Goal: Communication & Community: Share content

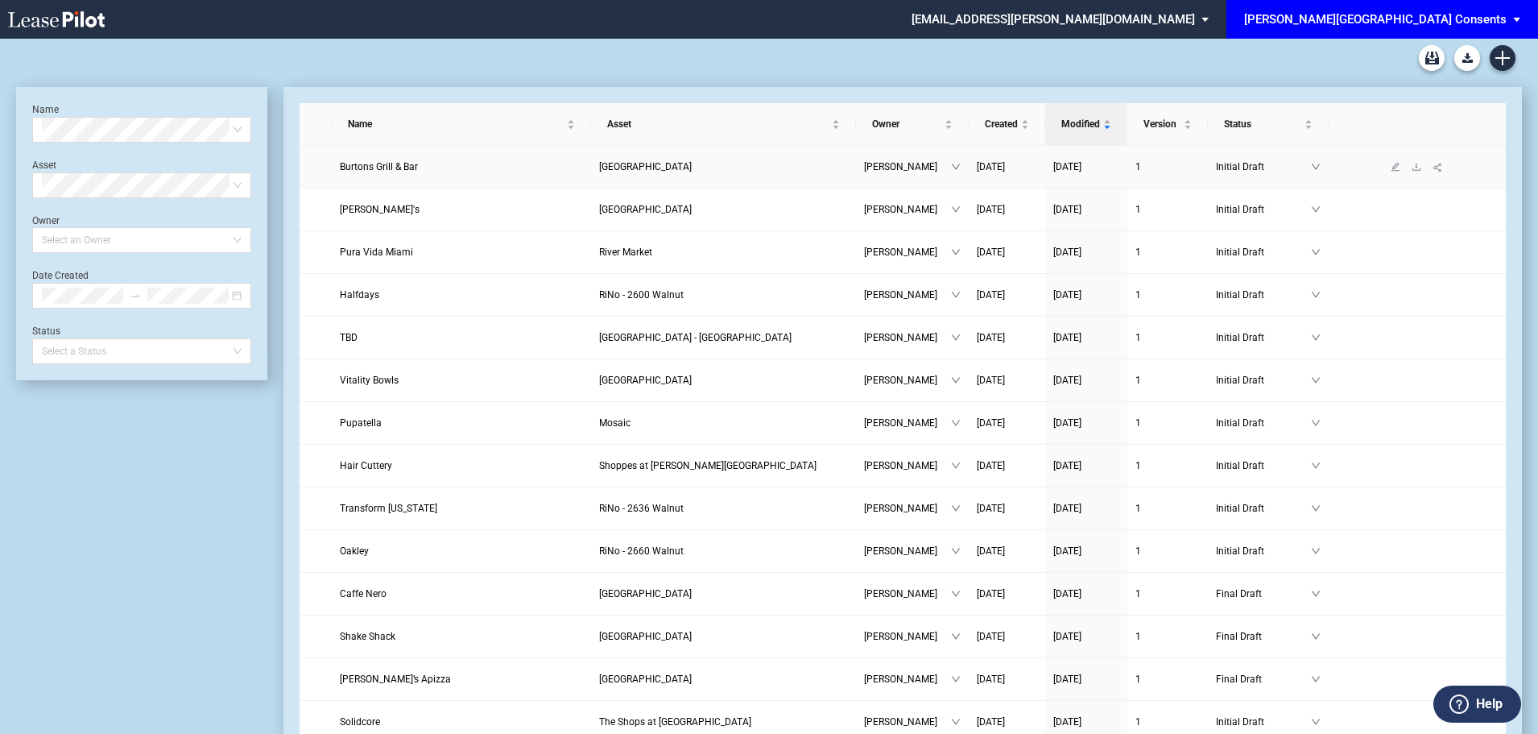
click at [390, 159] on link "Burtons Grill & Bar" at bounding box center [462, 167] width 244 height 16
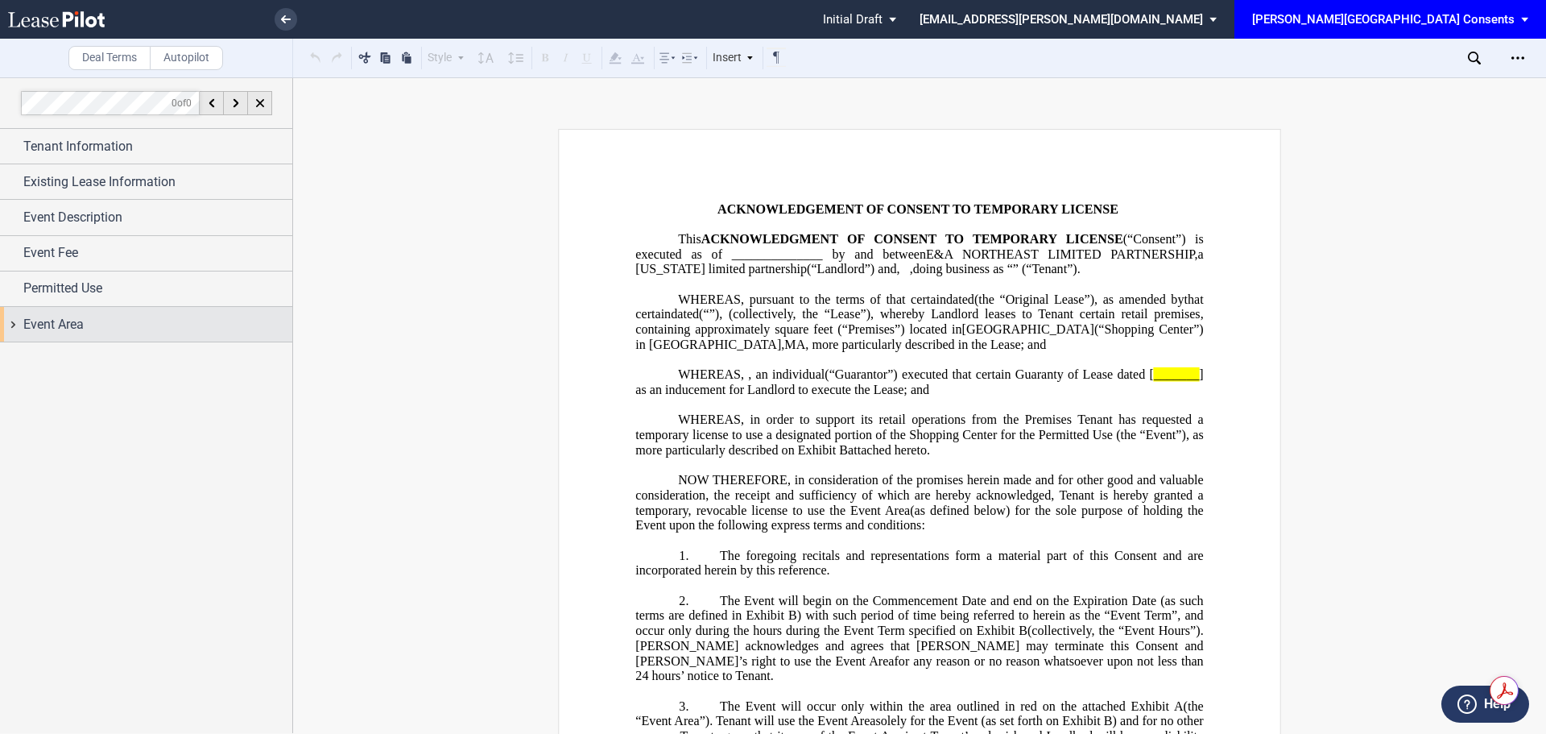
click at [87, 329] on div "Event Area" at bounding box center [157, 324] width 269 height 19
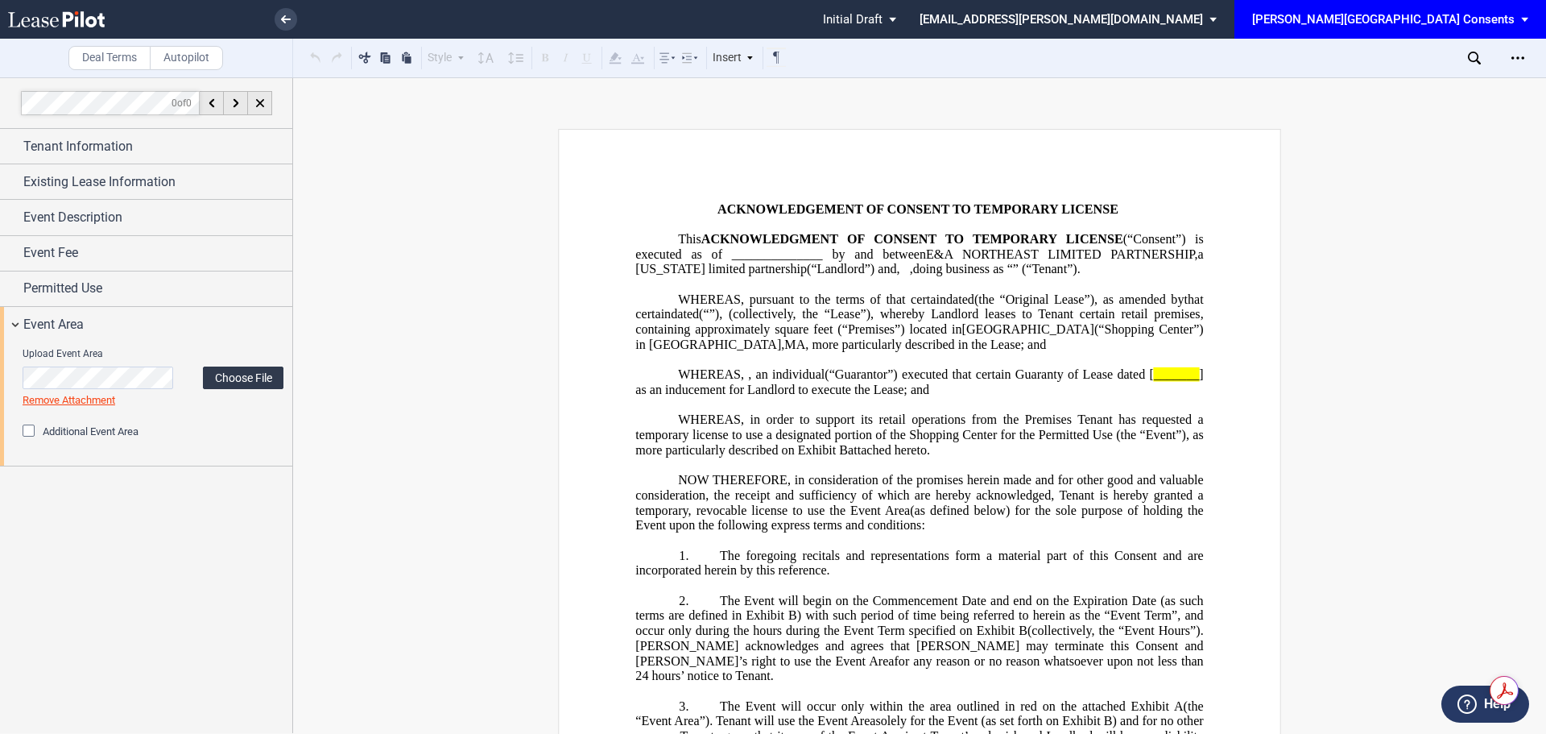
click at [238, 375] on label "Choose File" at bounding box center [243, 377] width 81 height 23
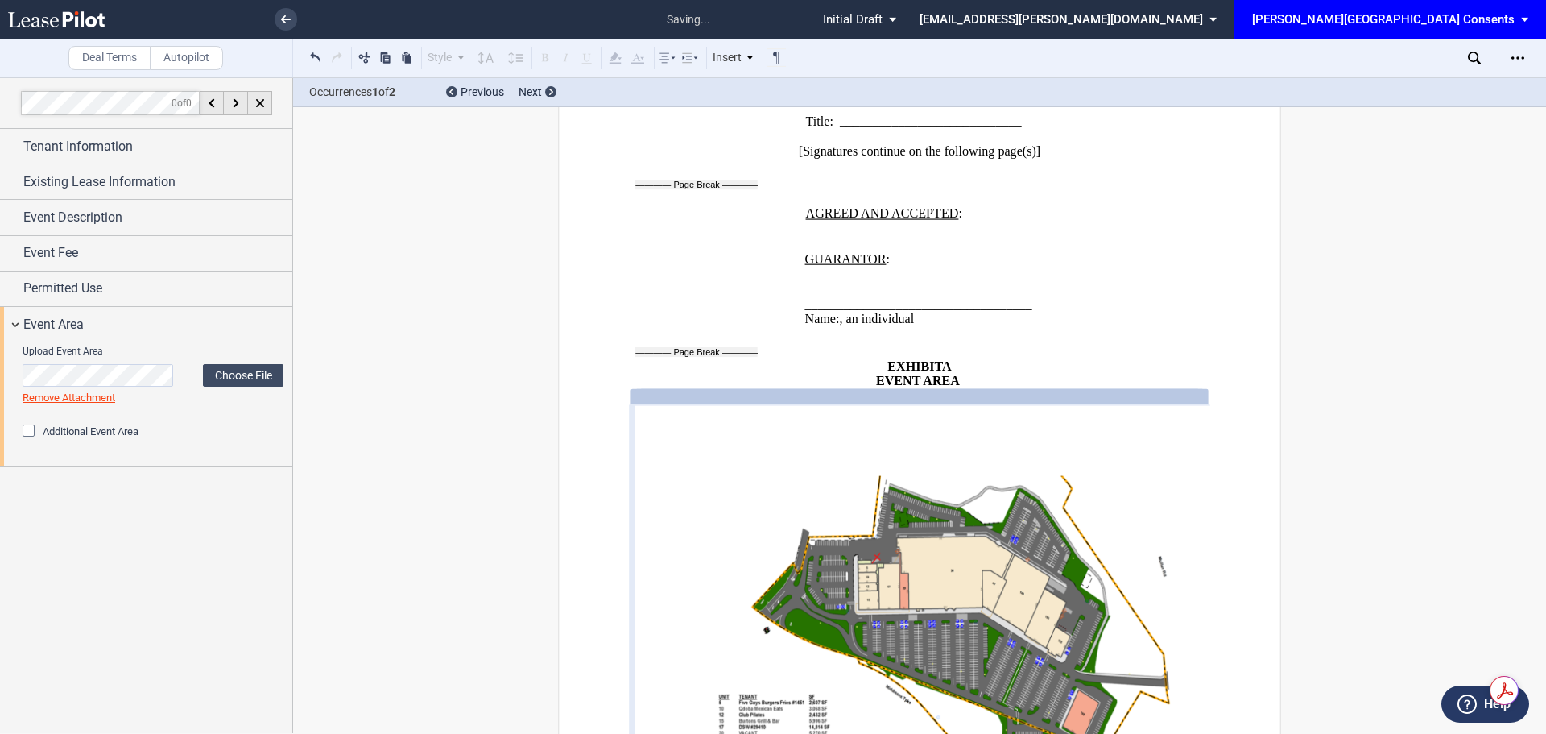
scroll to position [2165, 0]
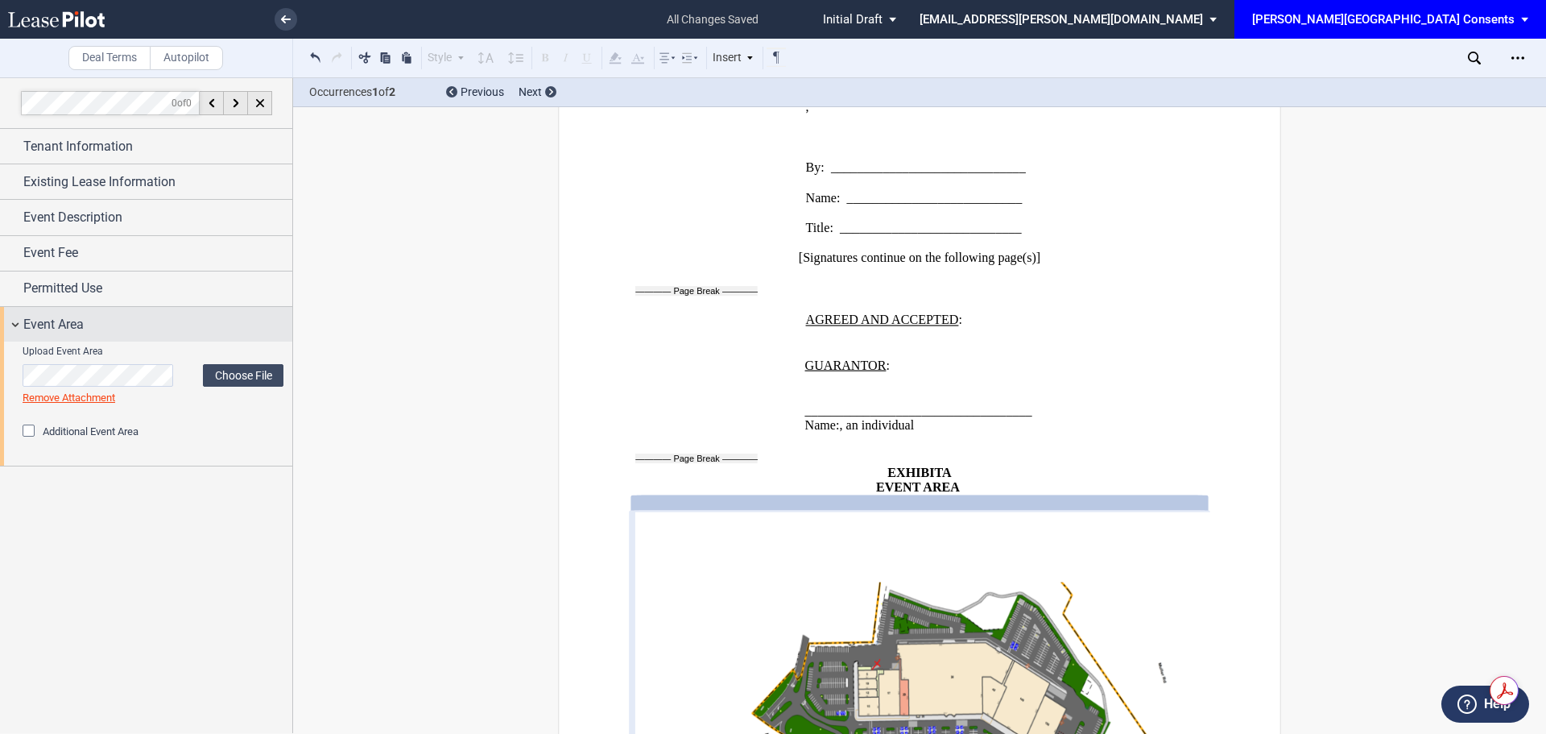
click at [156, 331] on div "Event Area" at bounding box center [157, 324] width 269 height 19
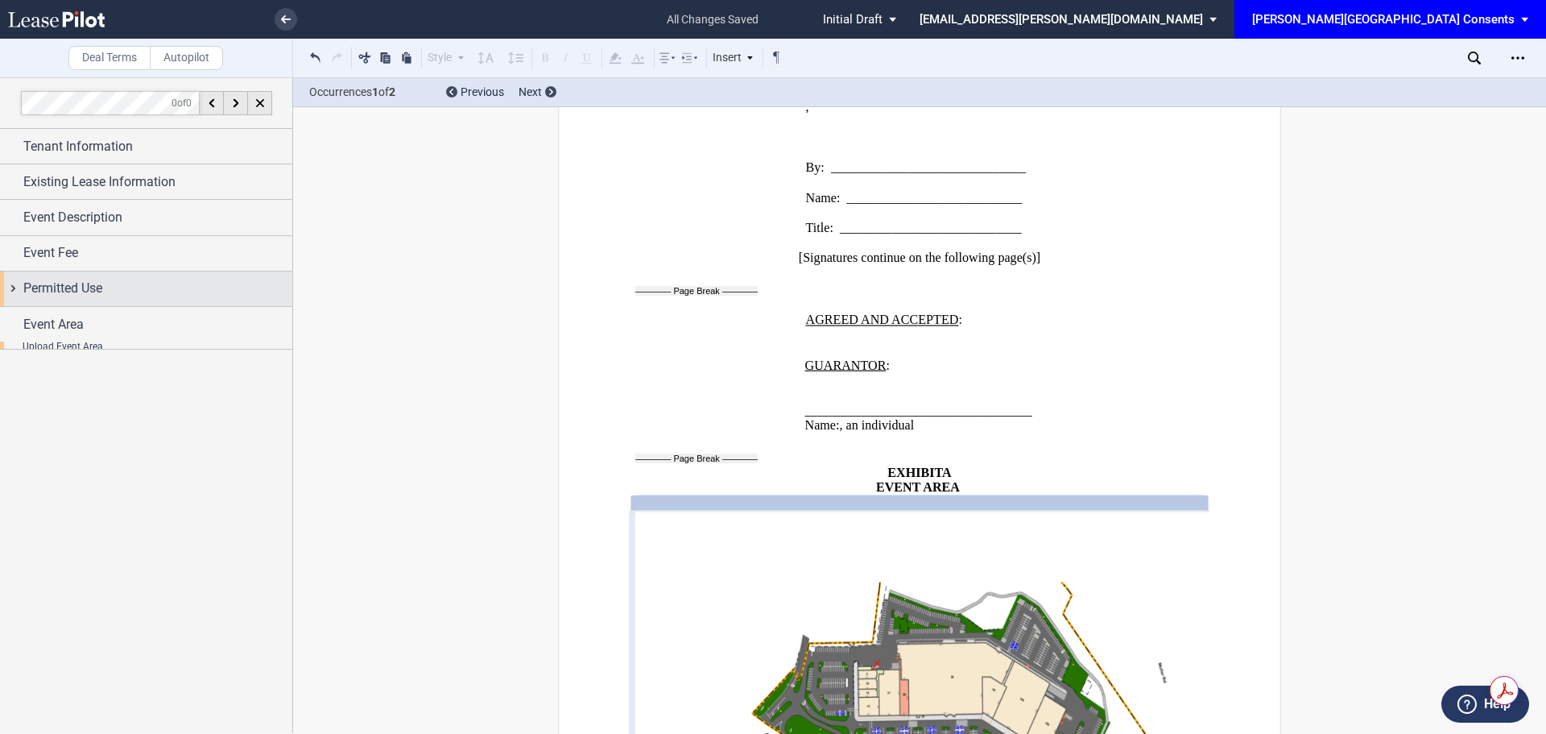
click at [63, 292] on span "Permitted Use" at bounding box center [62, 288] width 79 height 19
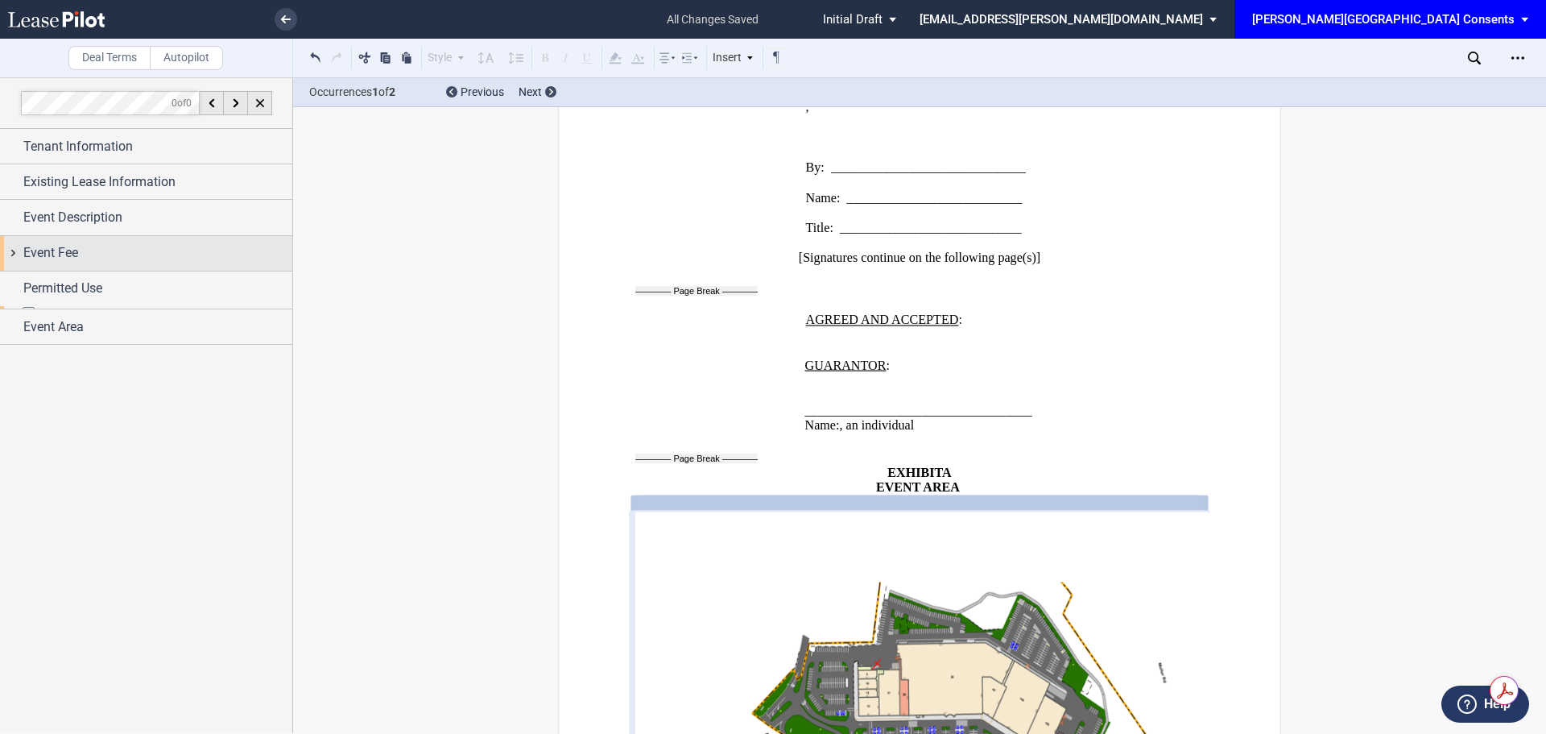
click at [61, 265] on div "Event Fee" at bounding box center [146, 253] width 292 height 35
click at [110, 229] on div "Event Description" at bounding box center [146, 217] width 292 height 35
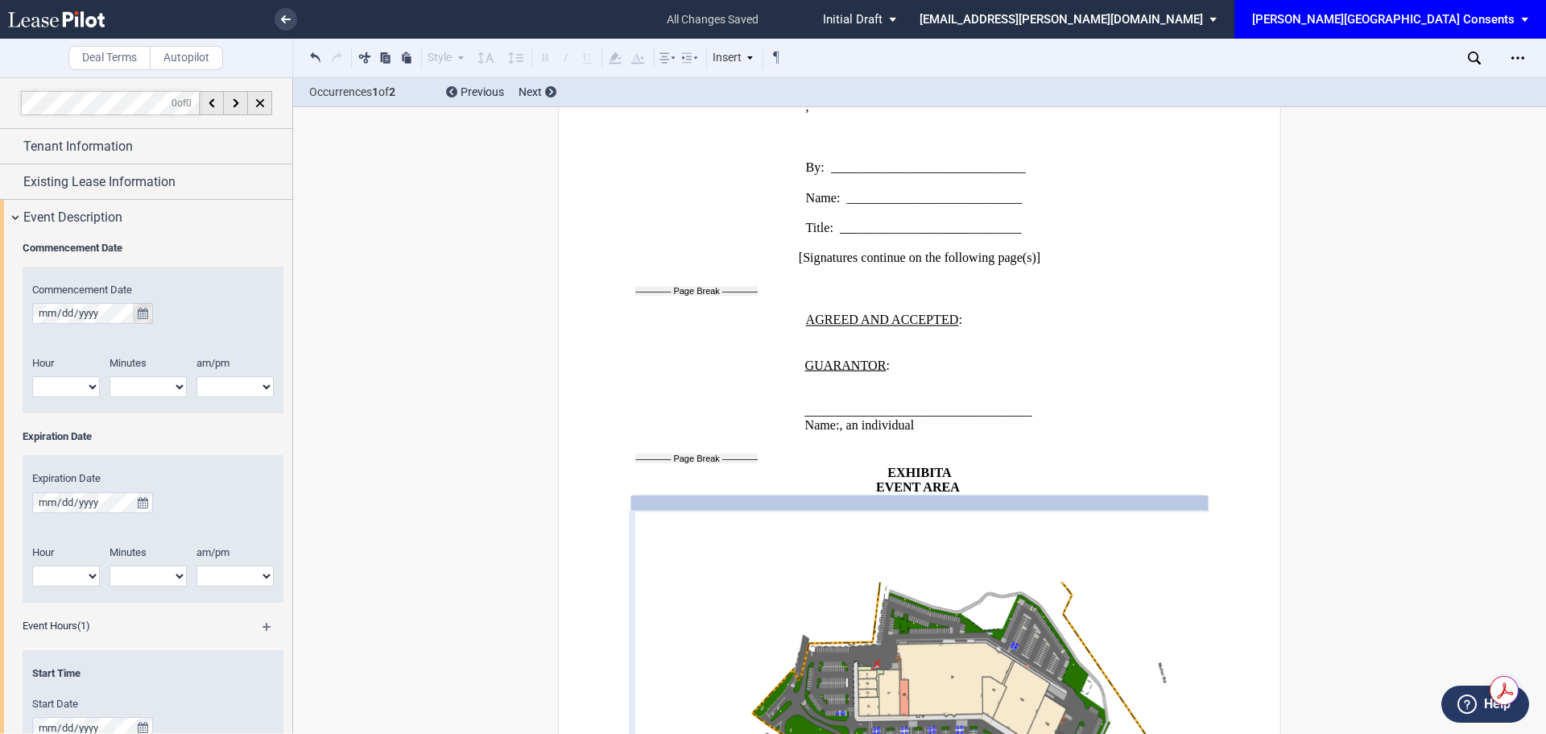
click at [147, 312] on icon "true" at bounding box center [143, 313] width 10 height 11
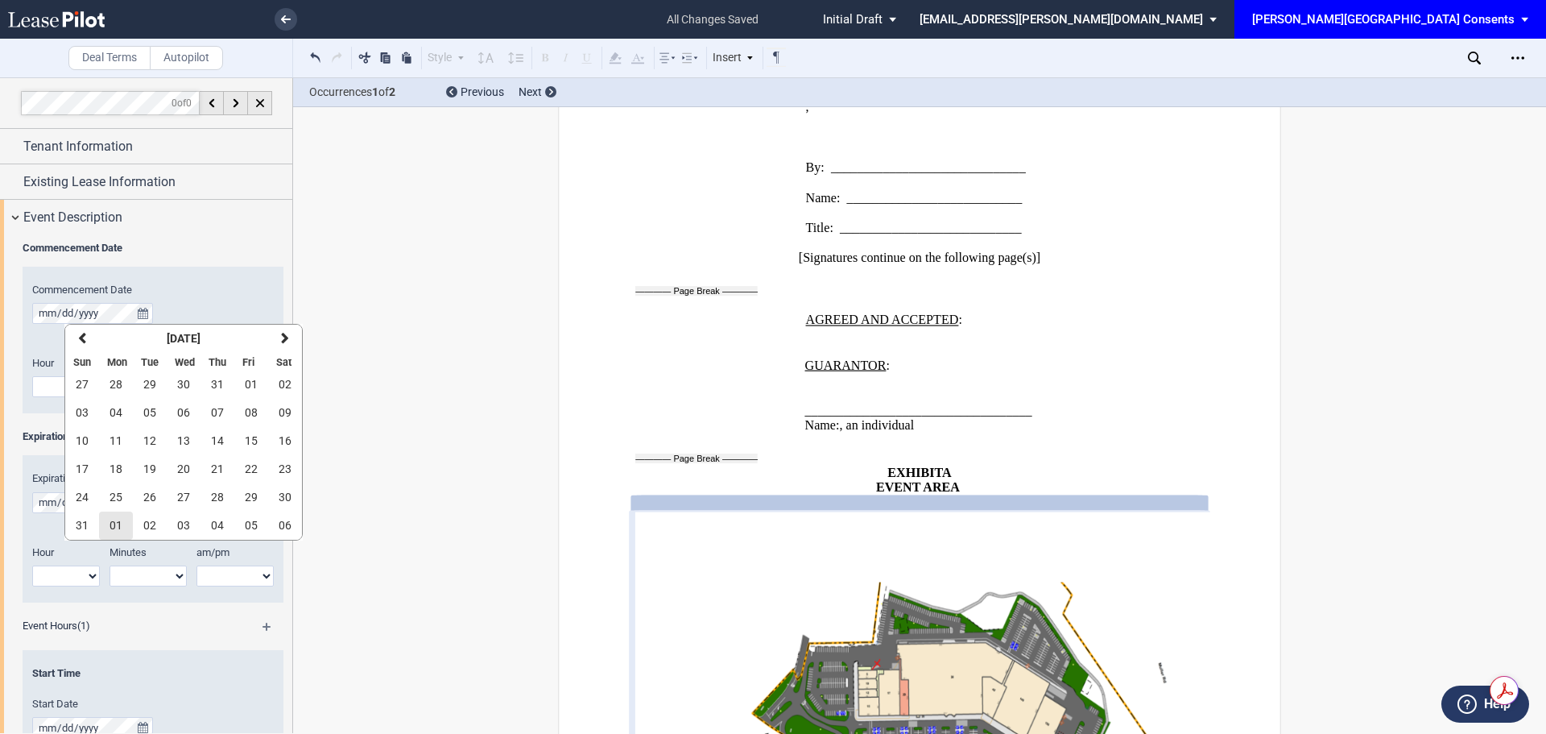
click at [122, 521] on span "01" at bounding box center [116, 525] width 13 height 13
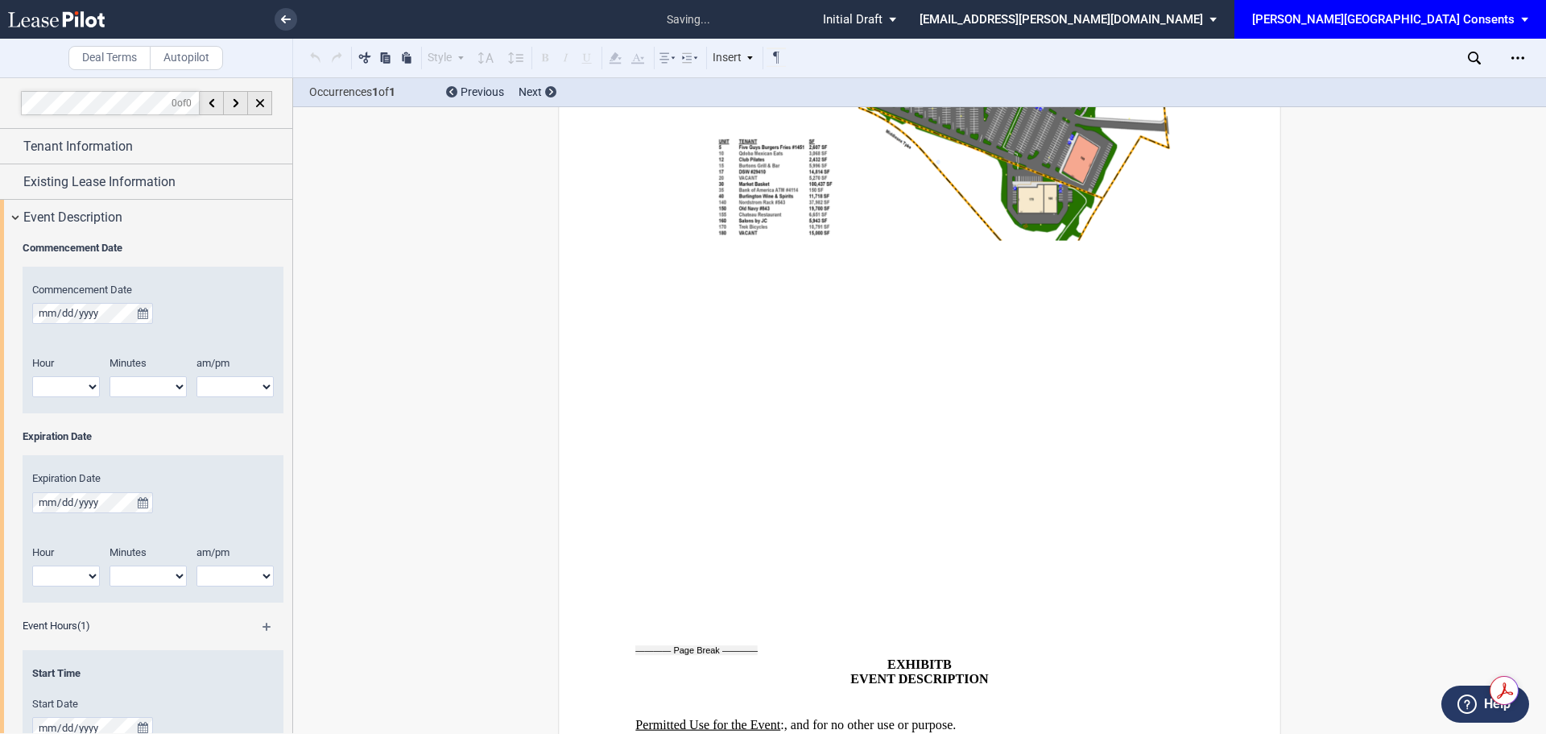
scroll to position [2970, 0]
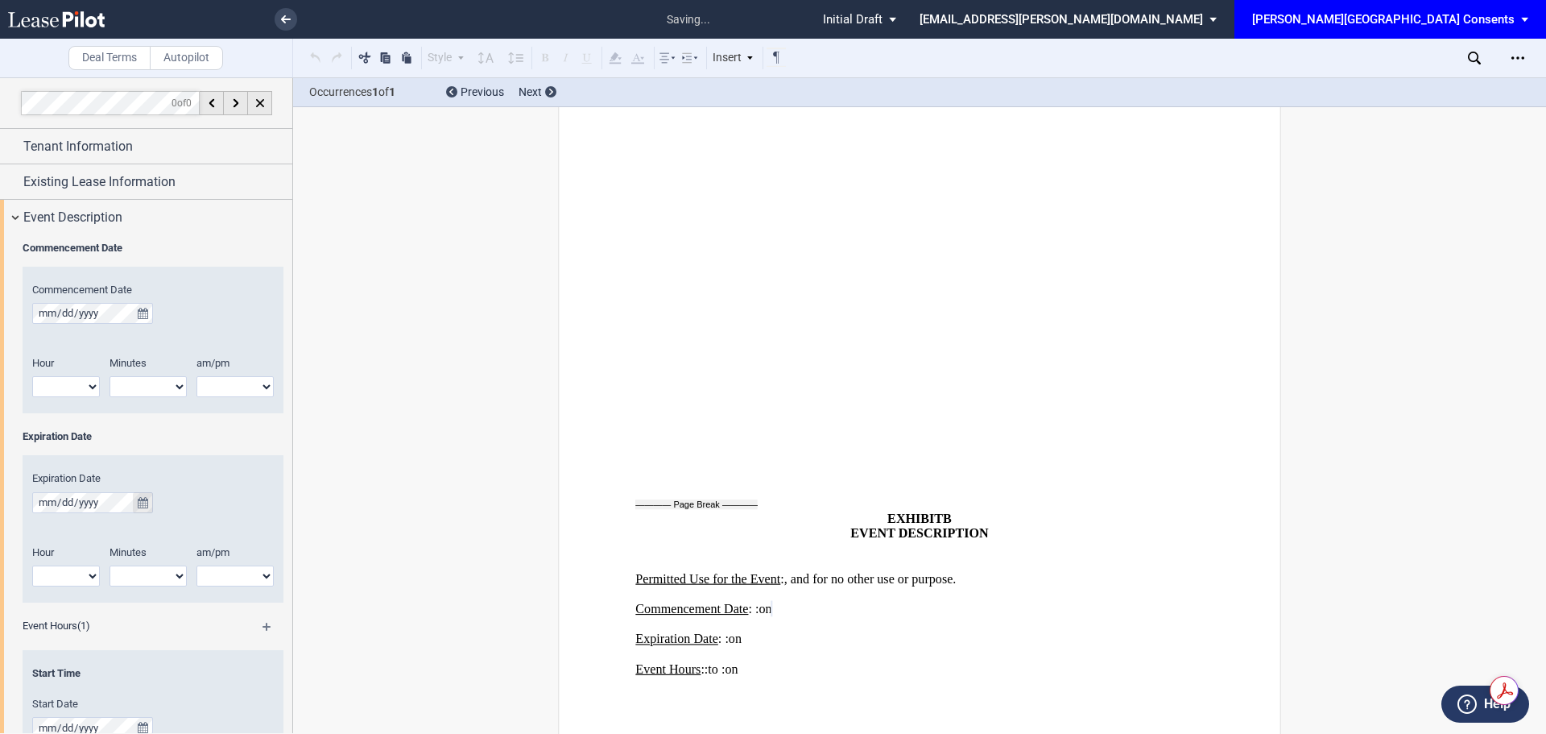
click at [138, 502] on icon "true" at bounding box center [143, 502] width 10 height 11
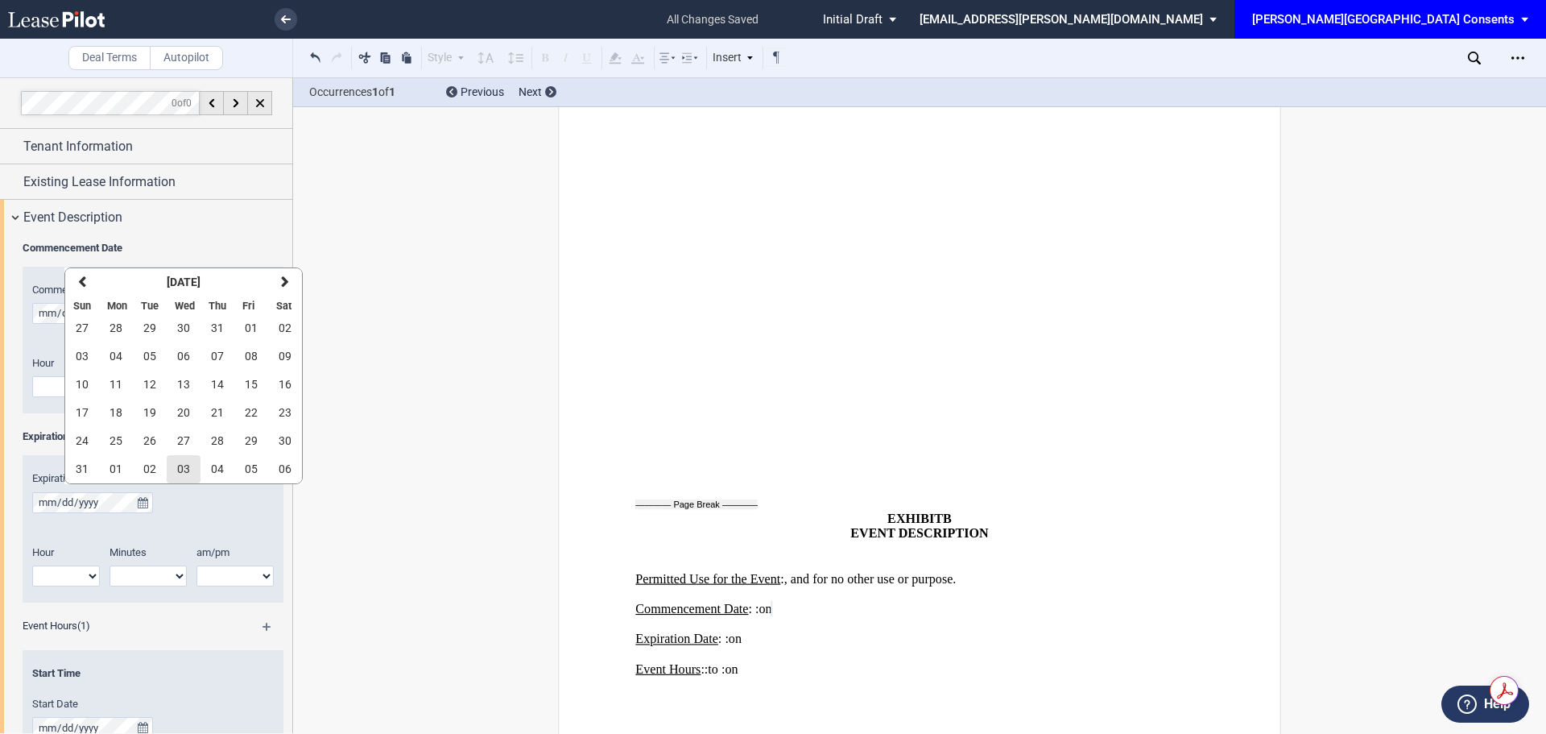
click at [180, 474] on span "03" at bounding box center [183, 468] width 13 height 13
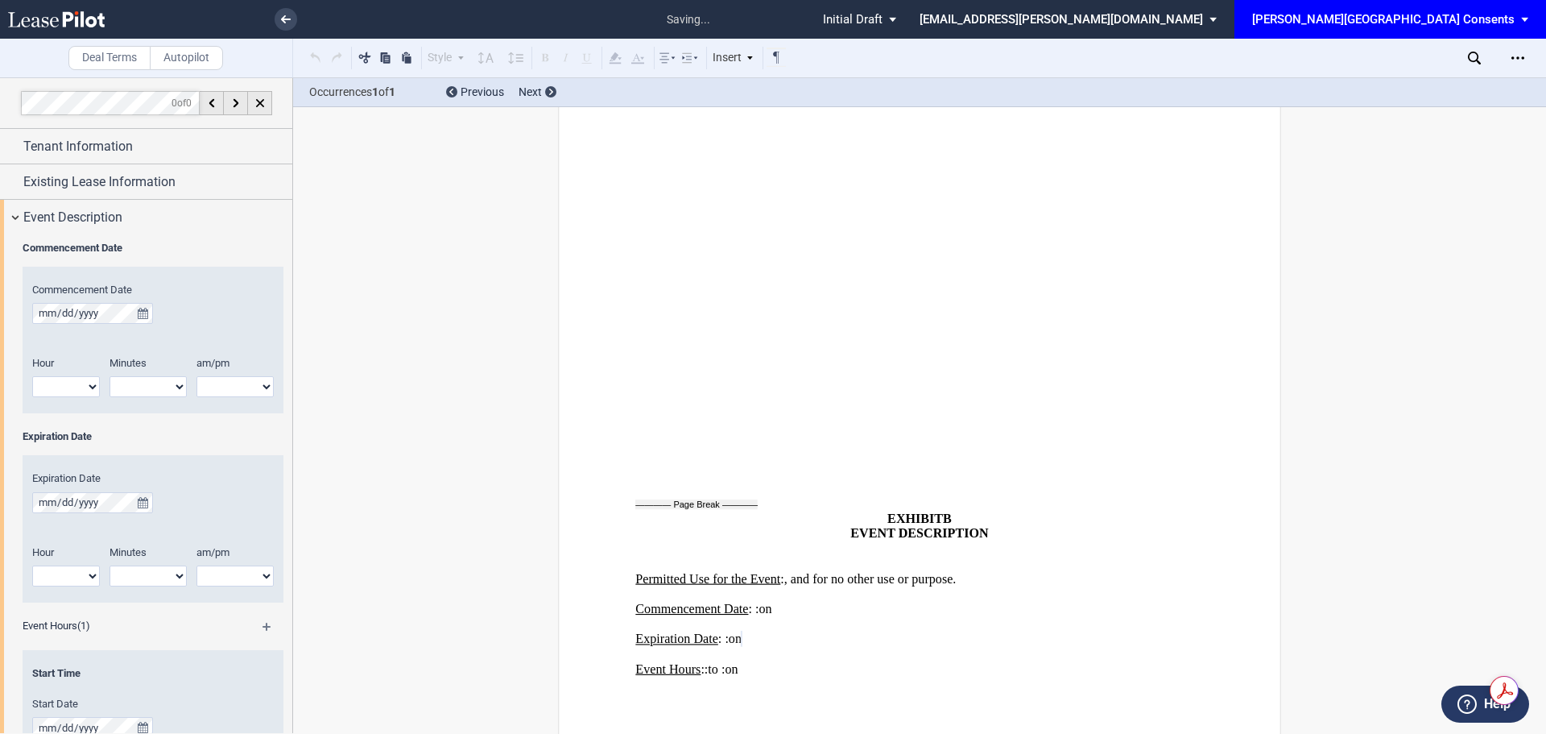
click at [77, 387] on select "1 2 3 4 5 6 7 8 9 10 11 12" at bounding box center [66, 386] width 68 height 21
select select "12"
click at [32, 376] on select "1 2 3 4 5 6 7 8 9 10 11 12" at bounding box center [66, 386] width 68 height 21
click at [159, 385] on select "00 05 10 15 20 25 30 35 40 45 50 55" at bounding box center [148, 386] width 77 height 21
select select "00"
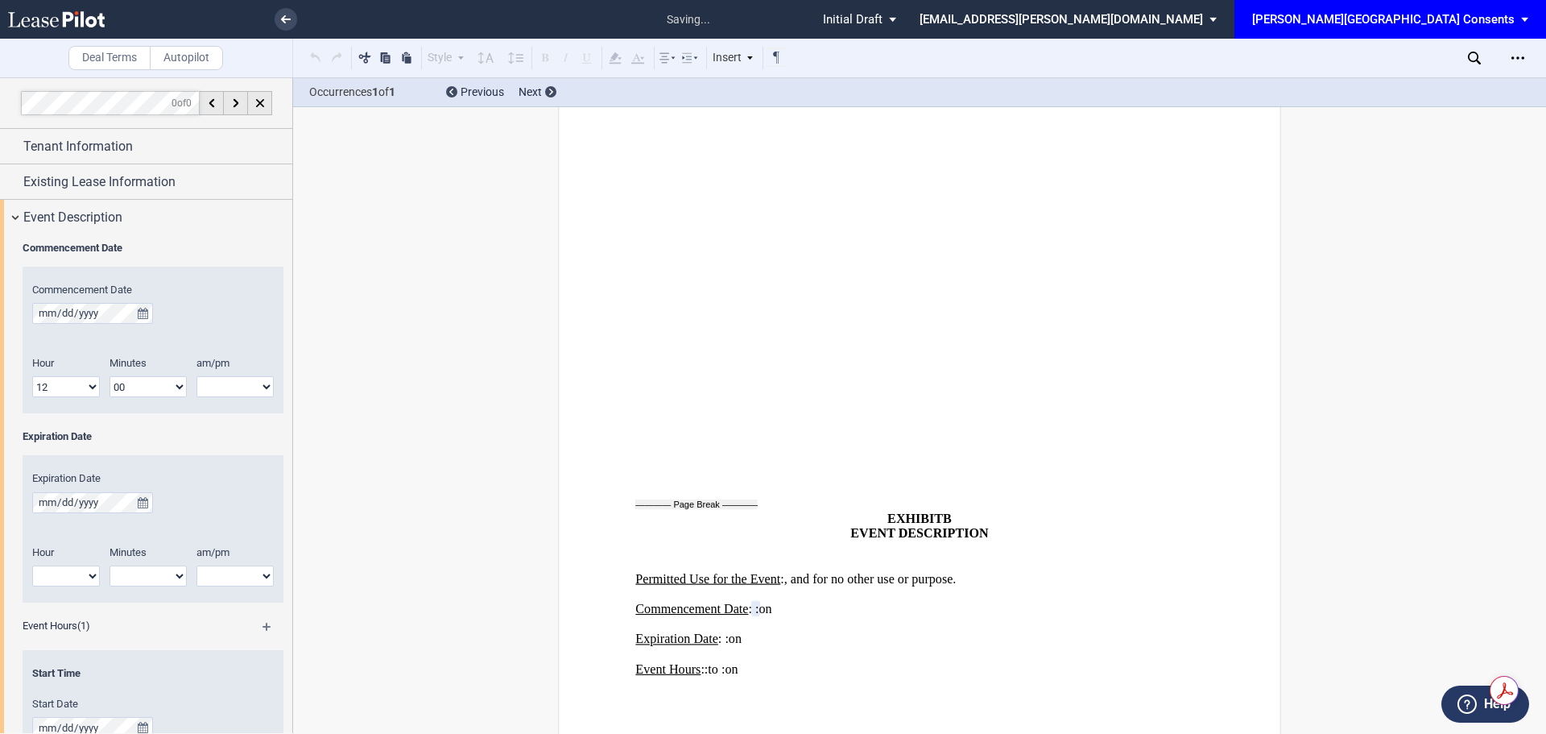
click at [110, 376] on select "00 05 10 15 20 25 30 35 40 45 50 55" at bounding box center [148, 386] width 77 height 21
click at [213, 384] on select "am pm" at bounding box center [235, 386] width 77 height 21
select select "am"
click at [197, 376] on select "am pm" at bounding box center [235, 386] width 77 height 21
click at [52, 572] on select "1 2 3 4 5 6 7 8 9 10 11 12" at bounding box center [66, 575] width 68 height 21
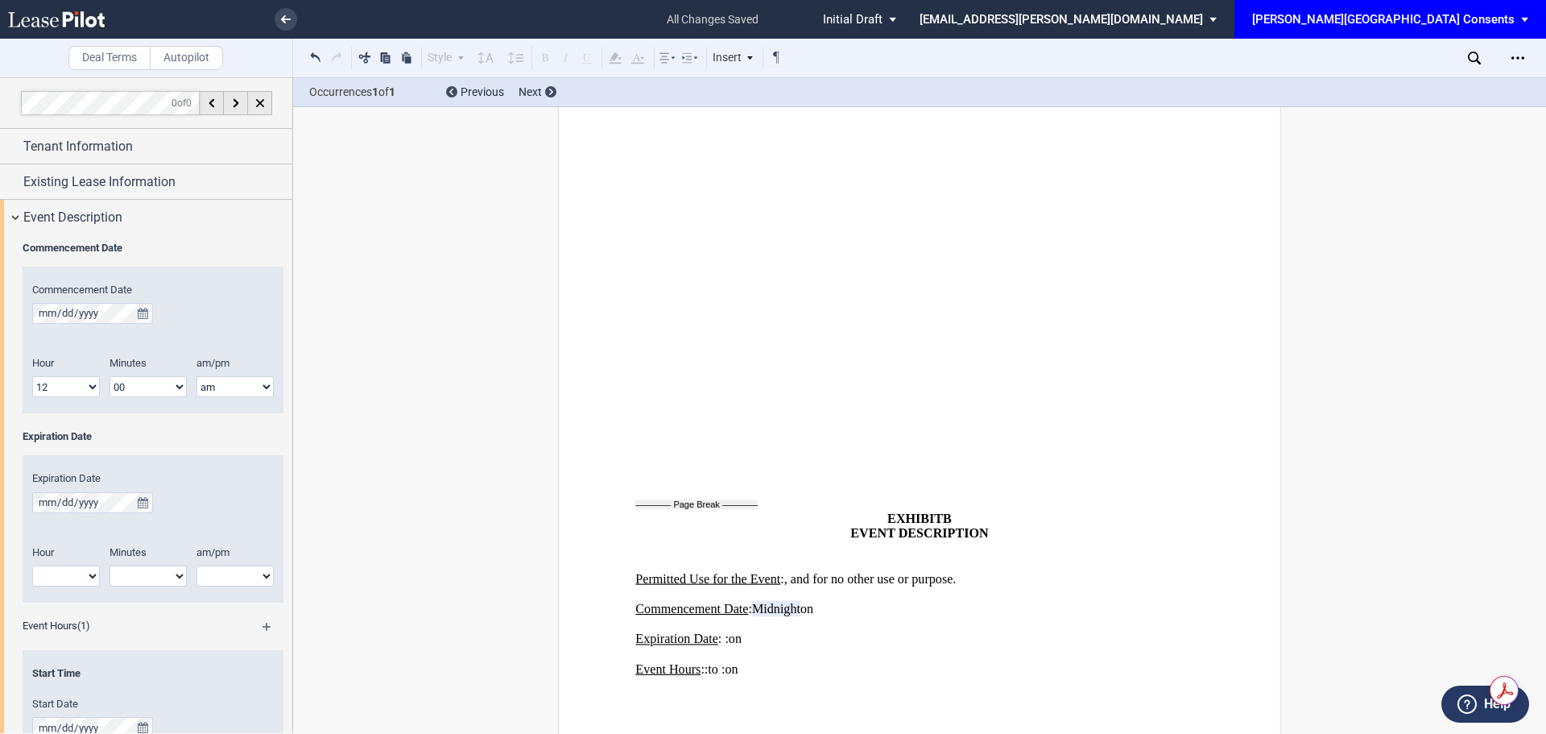
select select "12"
click at [32, 565] on select "1 2 3 4 5 6 7 8 9 10 11 12" at bounding box center [66, 575] width 68 height 21
click at [164, 576] on select "00 05 10 15 20 25 30 35 40 45 50 55" at bounding box center [148, 575] width 77 height 21
select select "00"
click at [110, 565] on select "00 05 10 15 20 25 30 35 40 45 50 55" at bounding box center [148, 575] width 77 height 21
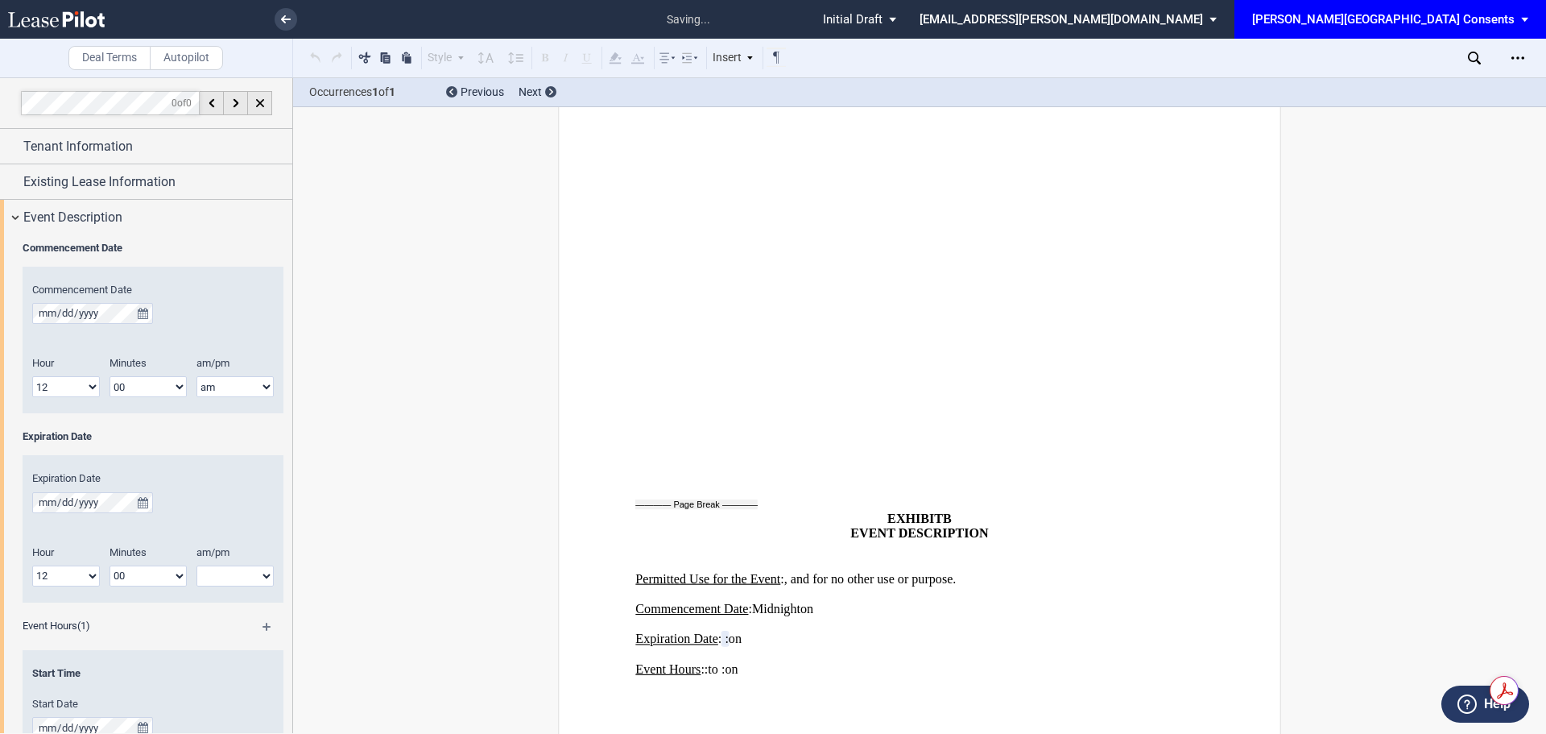
click at [235, 568] on select "am pm" at bounding box center [235, 575] width 77 height 21
select select "am"
click at [197, 565] on select "am pm" at bounding box center [235, 575] width 77 height 21
click at [352, 553] on div "Deal Terms Autopilot Style Normal 8pt 9pt 10pt 10.5pt 11pt 12pt 14pt 16pt Norma…" at bounding box center [773, 405] width 1546 height 656
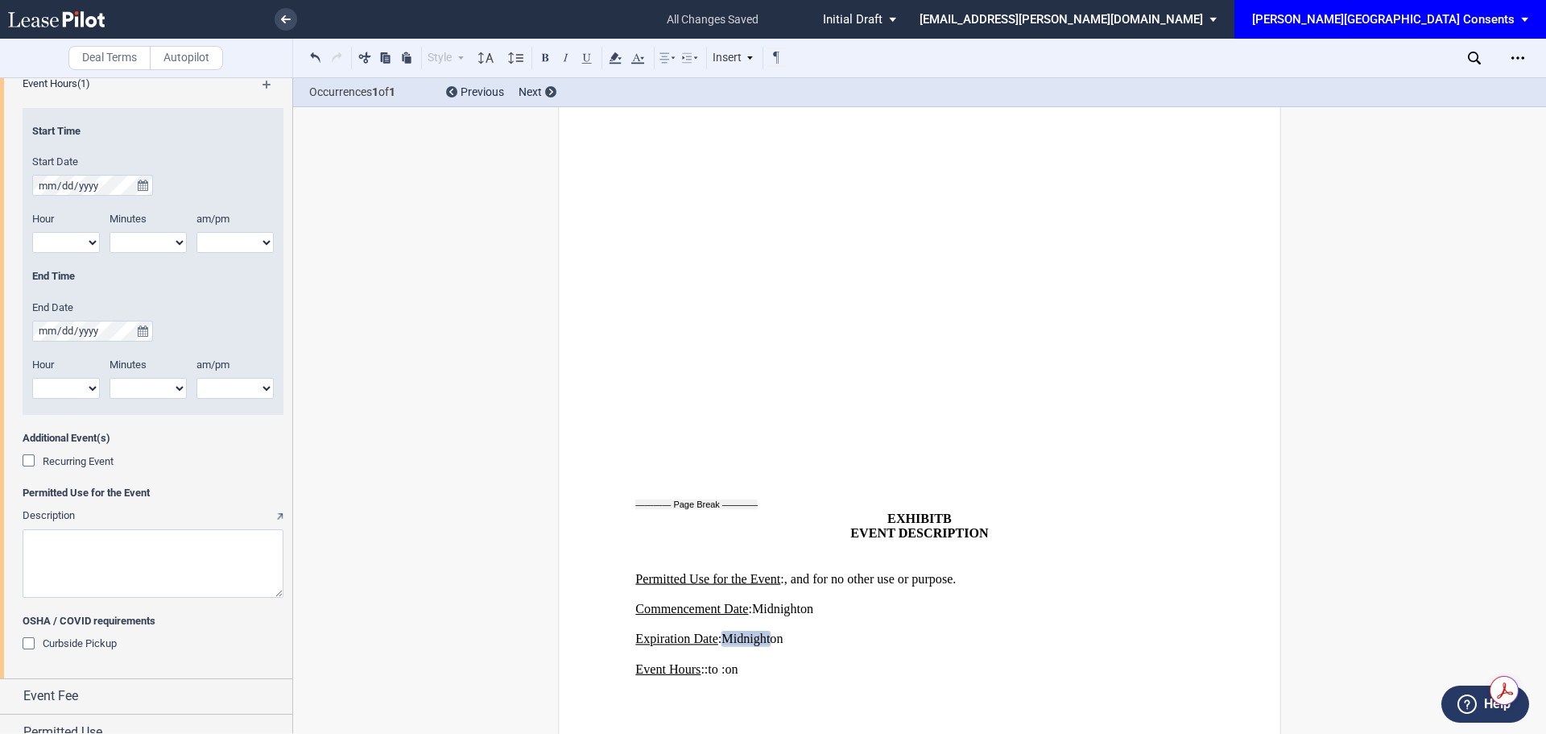
scroll to position [564, 0]
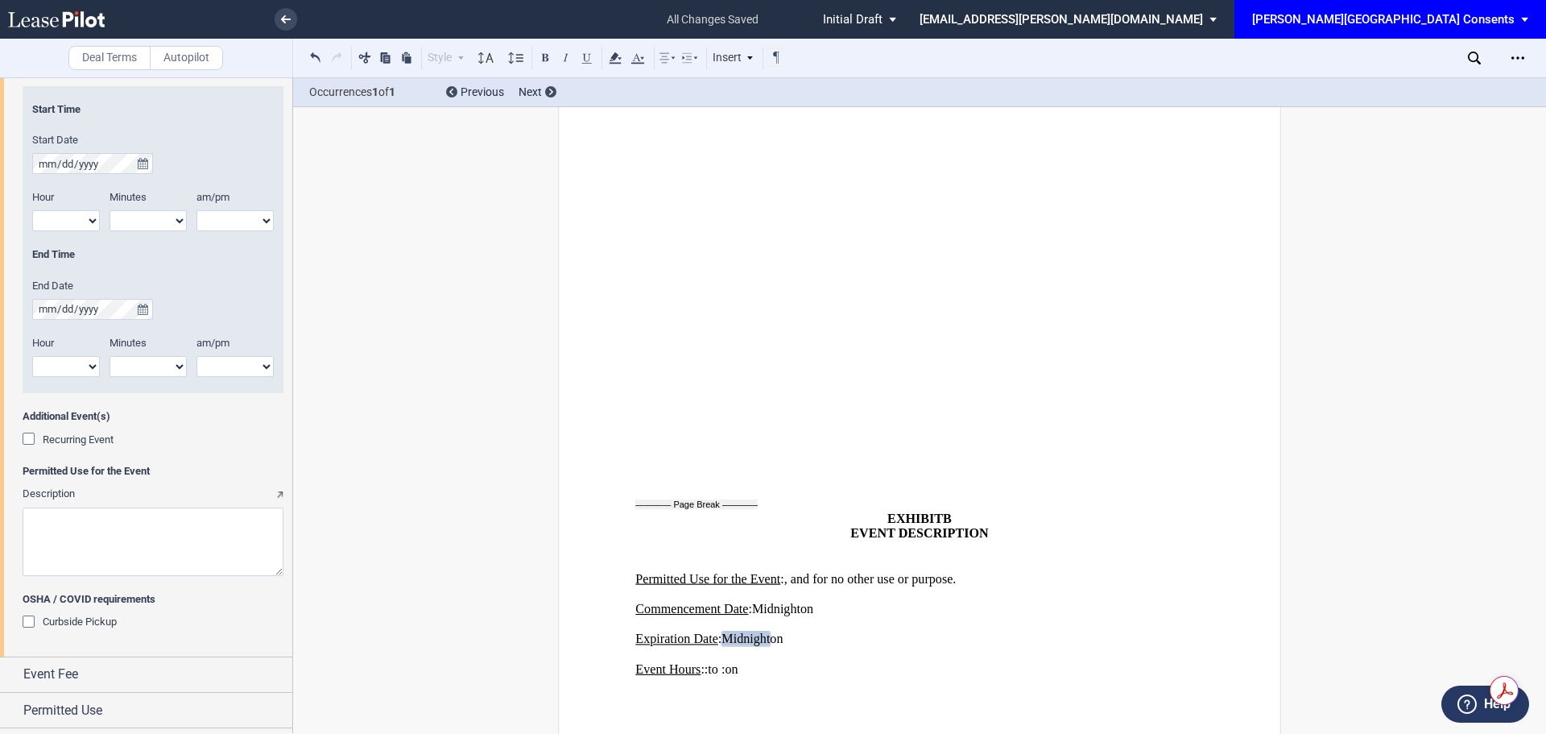
click at [154, 530] on textarea "Description" at bounding box center [153, 541] width 261 height 68
paste textarea "Licensed Premises shall be used by Burtons Bar & Grill to park 30 ft box truck …"
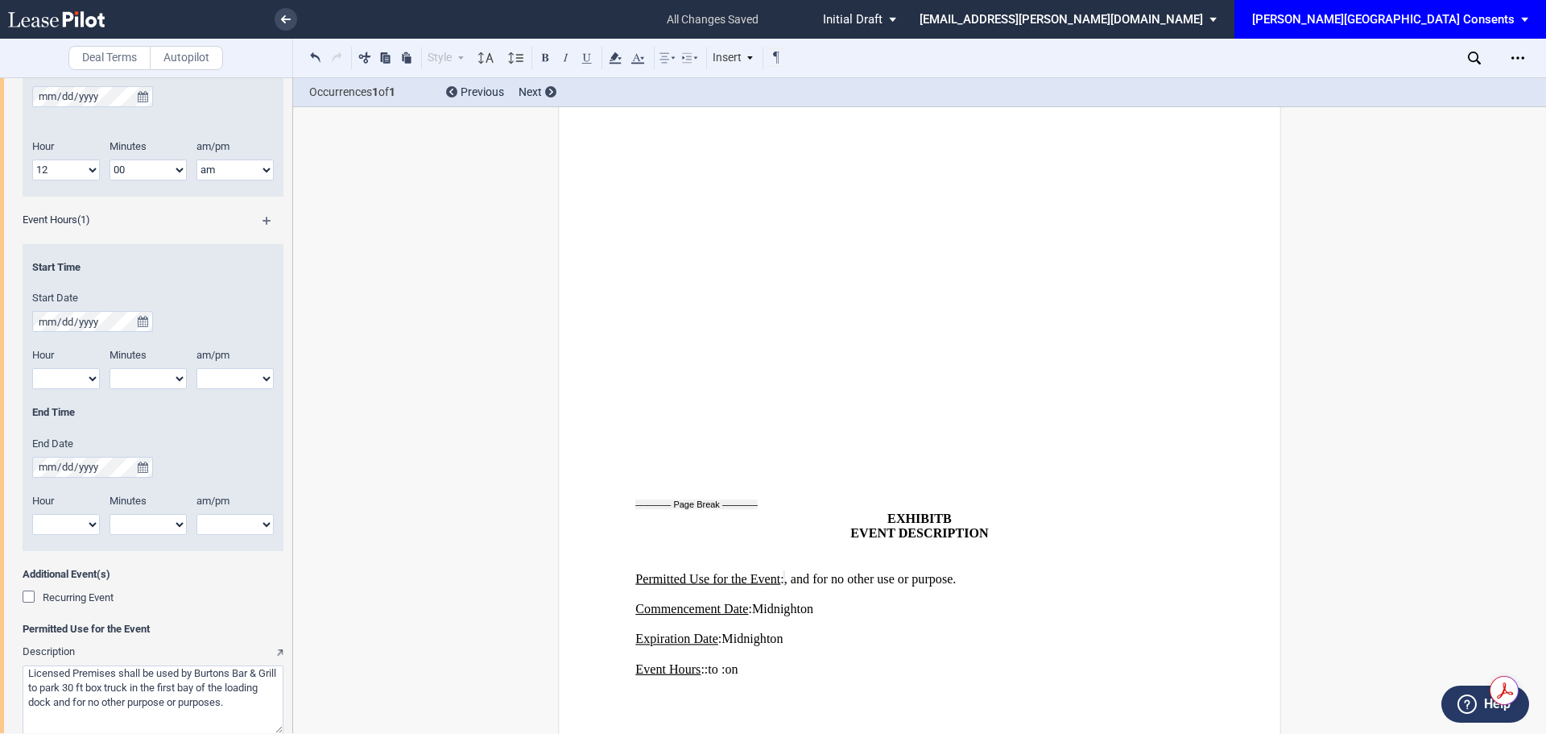
scroll to position [403, 0]
type textarea "Licensed Premises shall be used by Burtons Bar & Grill to park 30 ft box truck …"
click at [153, 327] on div "Start Date" at bounding box center [153, 314] width 242 height 41
click at [141, 329] on icon "true" at bounding box center [143, 324] width 10 height 11
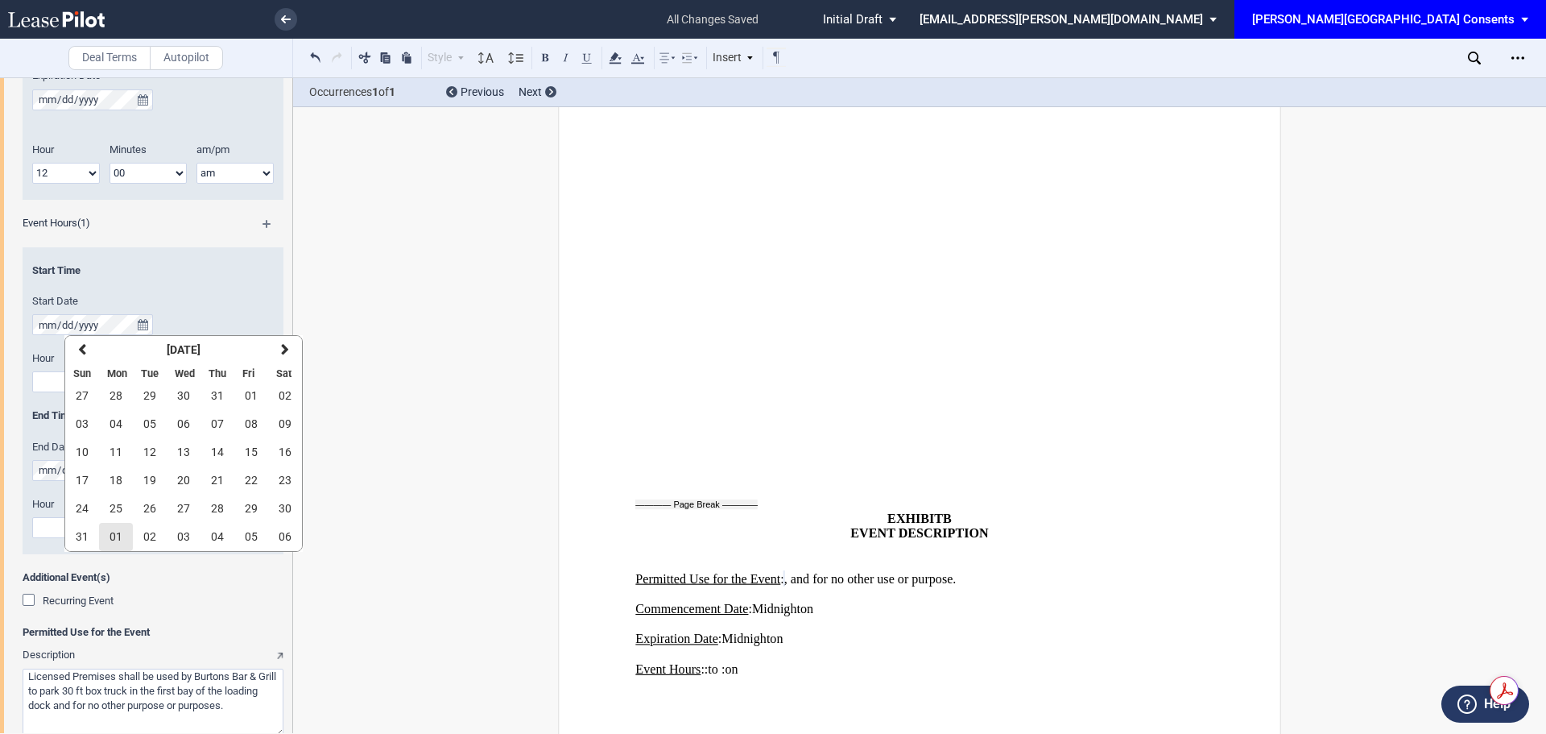
click at [122, 529] on button "01" at bounding box center [116, 537] width 34 height 28
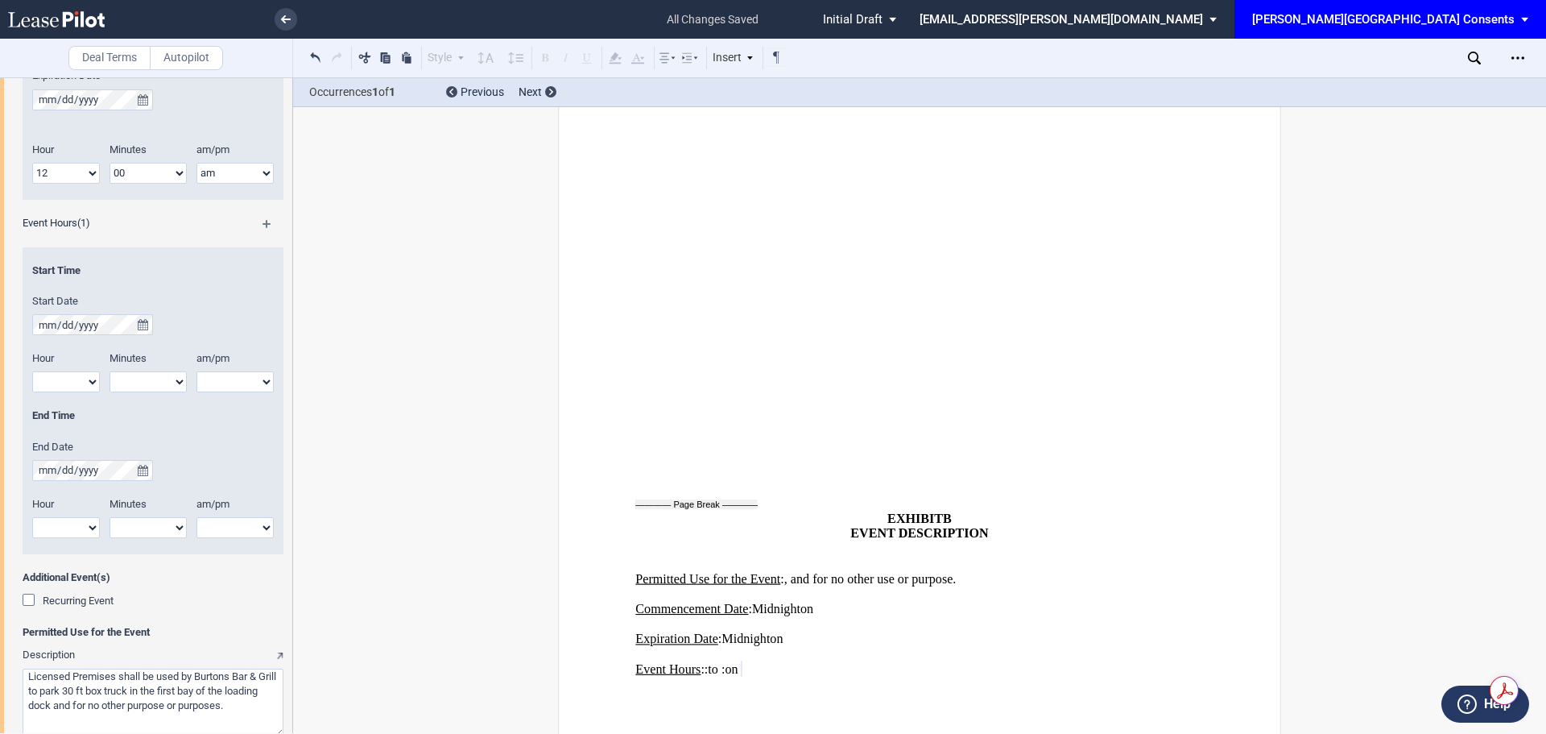
scroll to position [2986, 0]
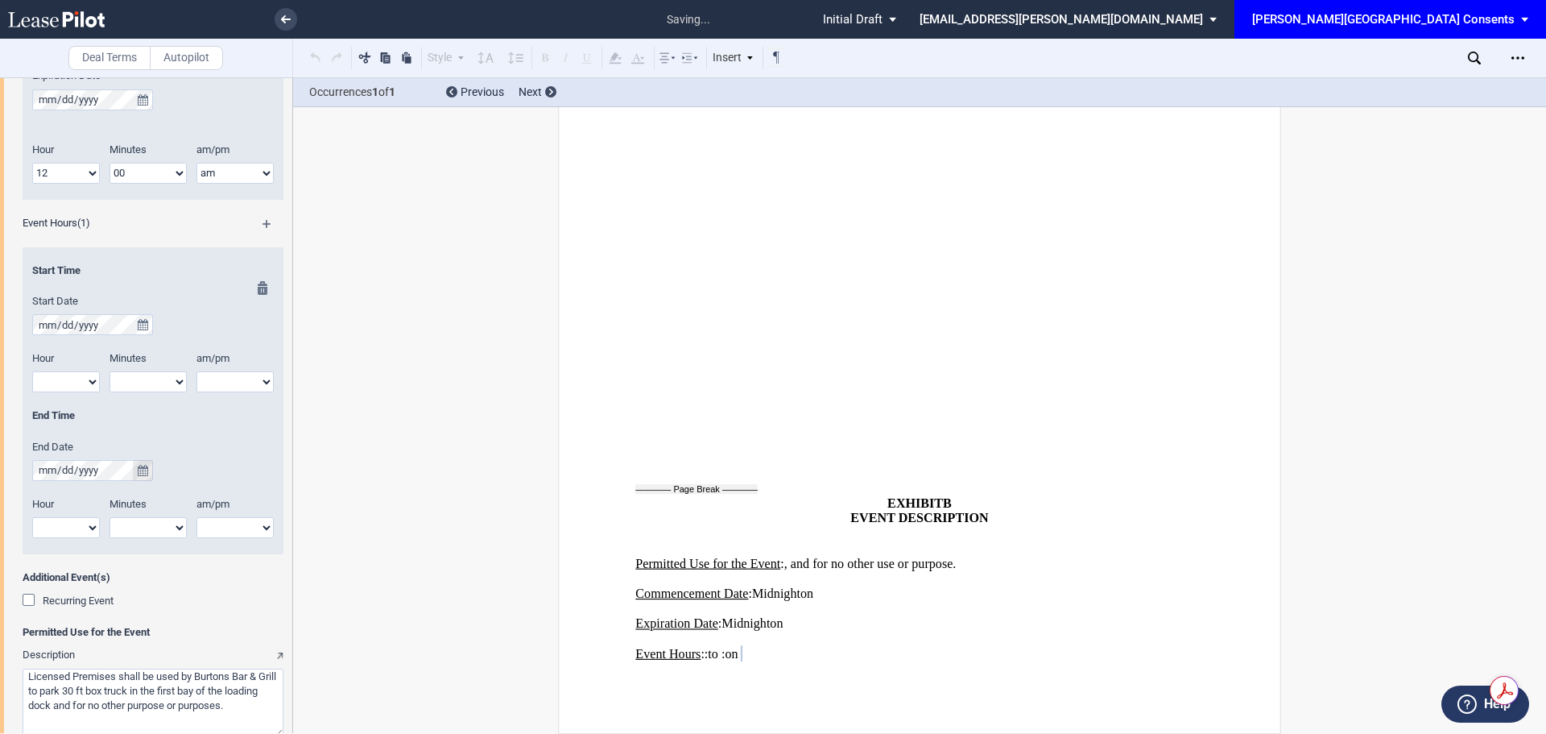
click at [147, 478] on button "true" at bounding box center [143, 470] width 20 height 21
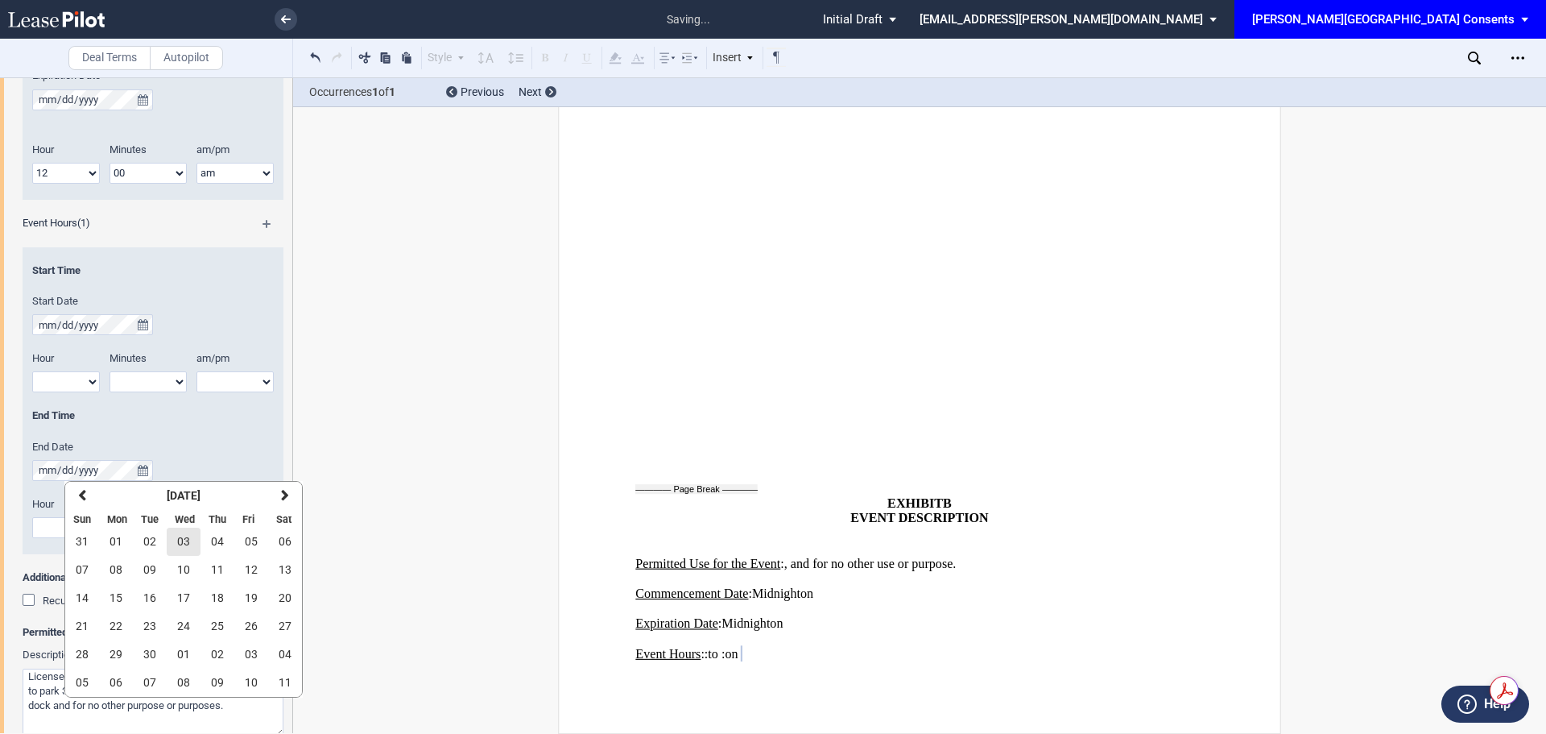
click at [180, 539] on span "03" at bounding box center [183, 541] width 13 height 13
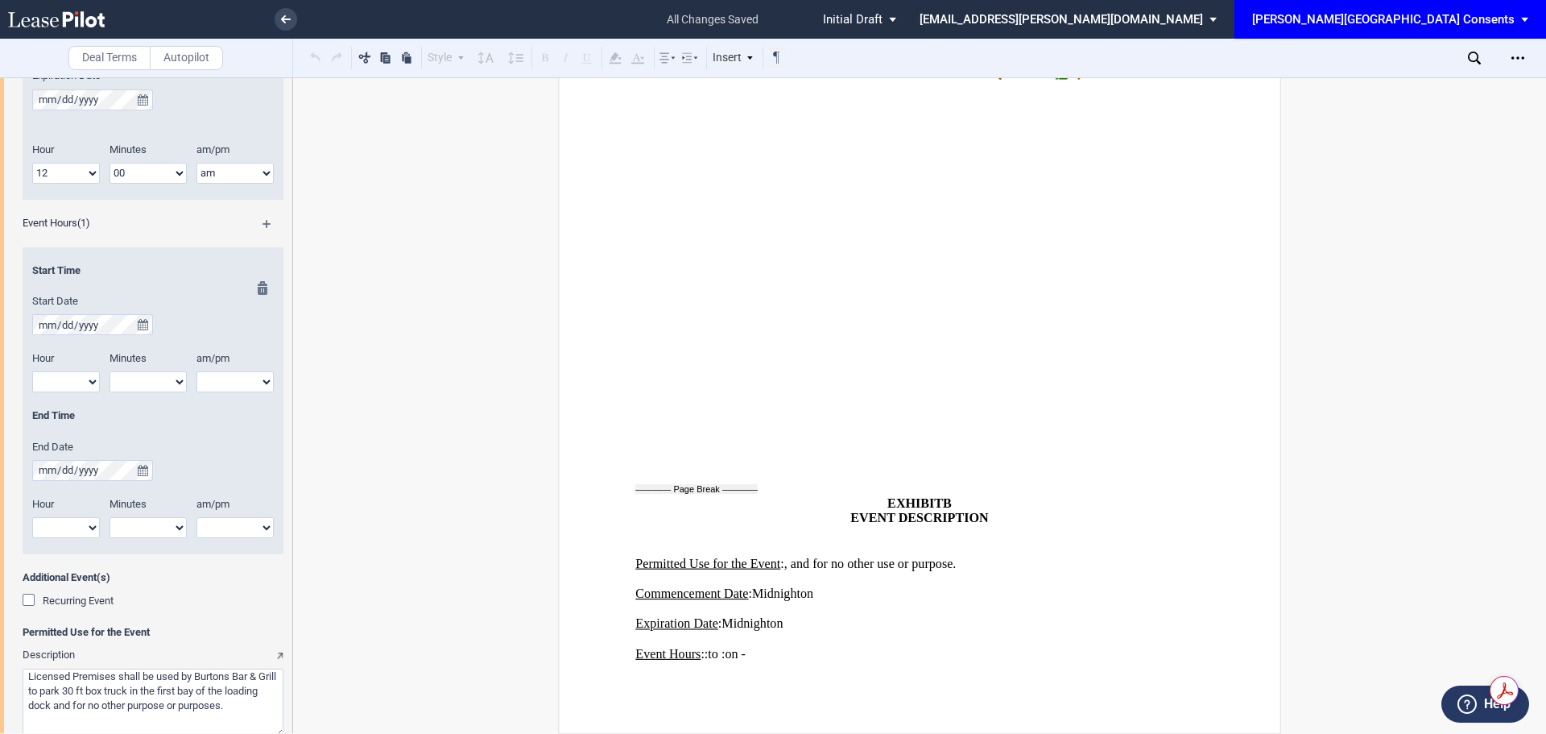
click at [81, 388] on select "1 2 3 4 5 6 7 8 9 10 11 12" at bounding box center [66, 381] width 68 height 21
select select "12"
click at [32, 371] on select "1 2 3 4 5 6 7 8 9 10 11 12" at bounding box center [66, 381] width 68 height 21
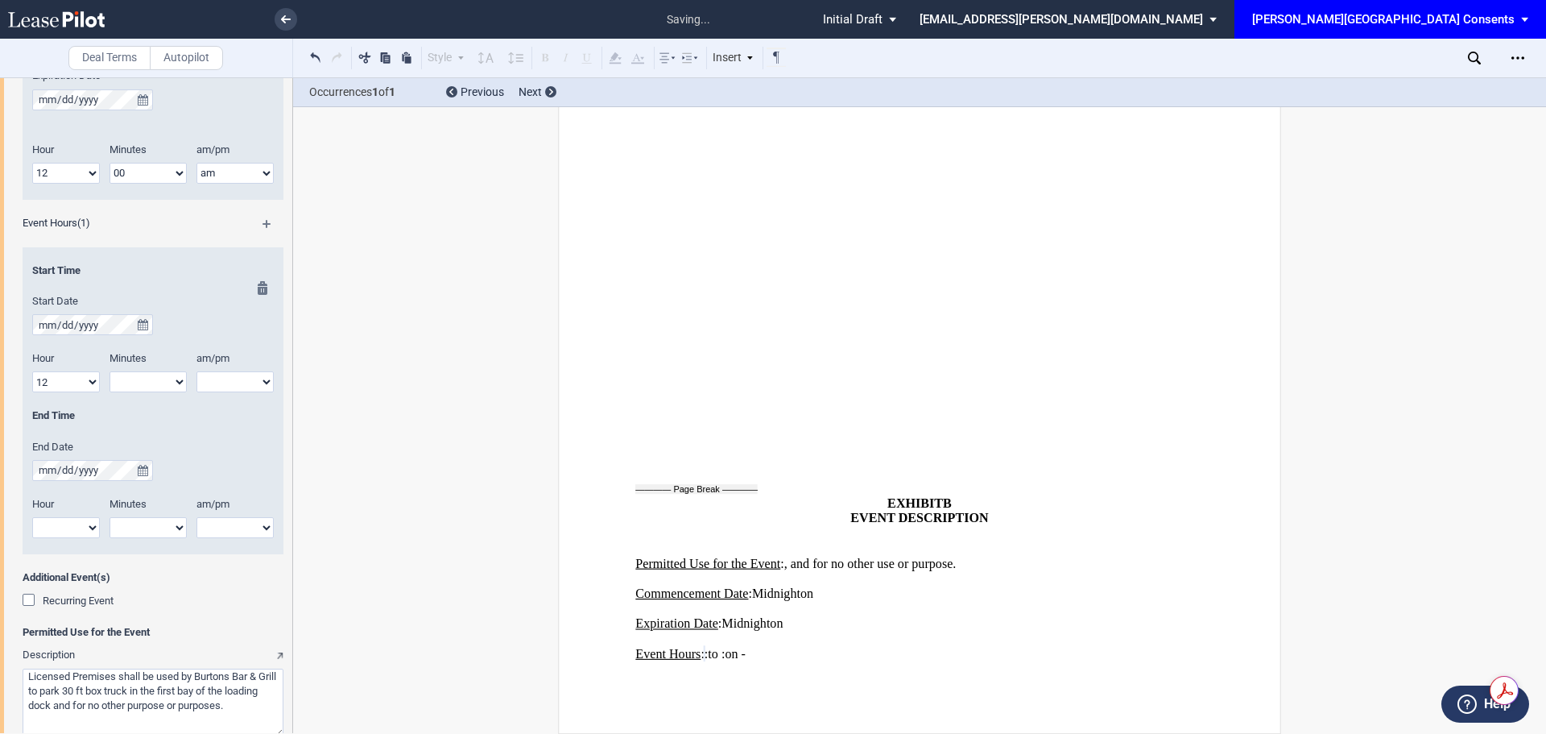
click at [155, 379] on select "00 05 10 15 20 25 30 35 40 45 50 55" at bounding box center [148, 381] width 77 height 21
select select "00"
click at [110, 371] on select "00 05 10 15 20 25 30 35 40 45 50 55" at bounding box center [148, 381] width 77 height 21
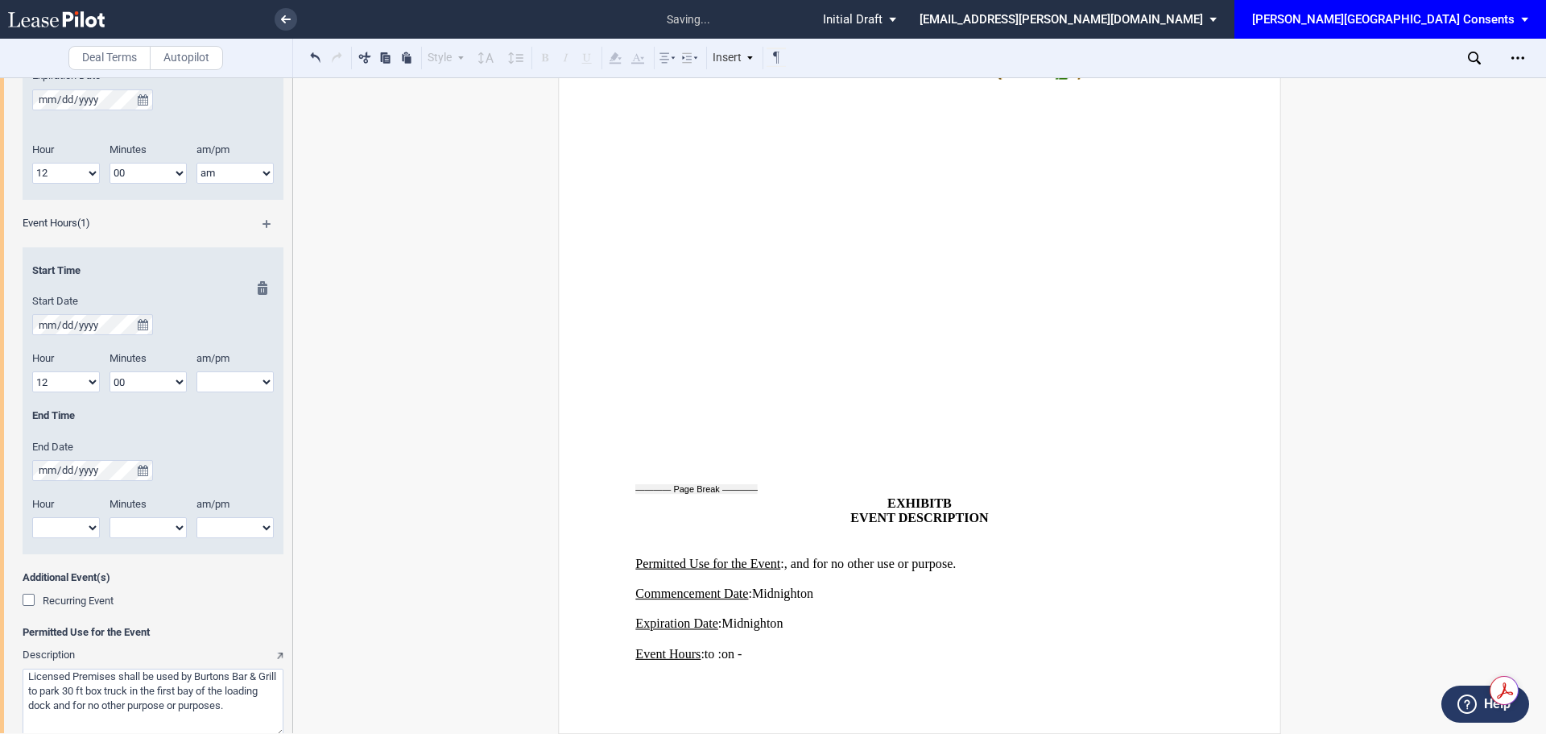
click at [250, 387] on div at bounding box center [258, 417] width 20 height 273
click at [257, 383] on div at bounding box center [258, 417] width 20 height 273
click at [209, 395] on div "am/pm am pm" at bounding box center [240, 379] width 87 height 57
click at [210, 374] on select "am pm" at bounding box center [235, 381] width 77 height 21
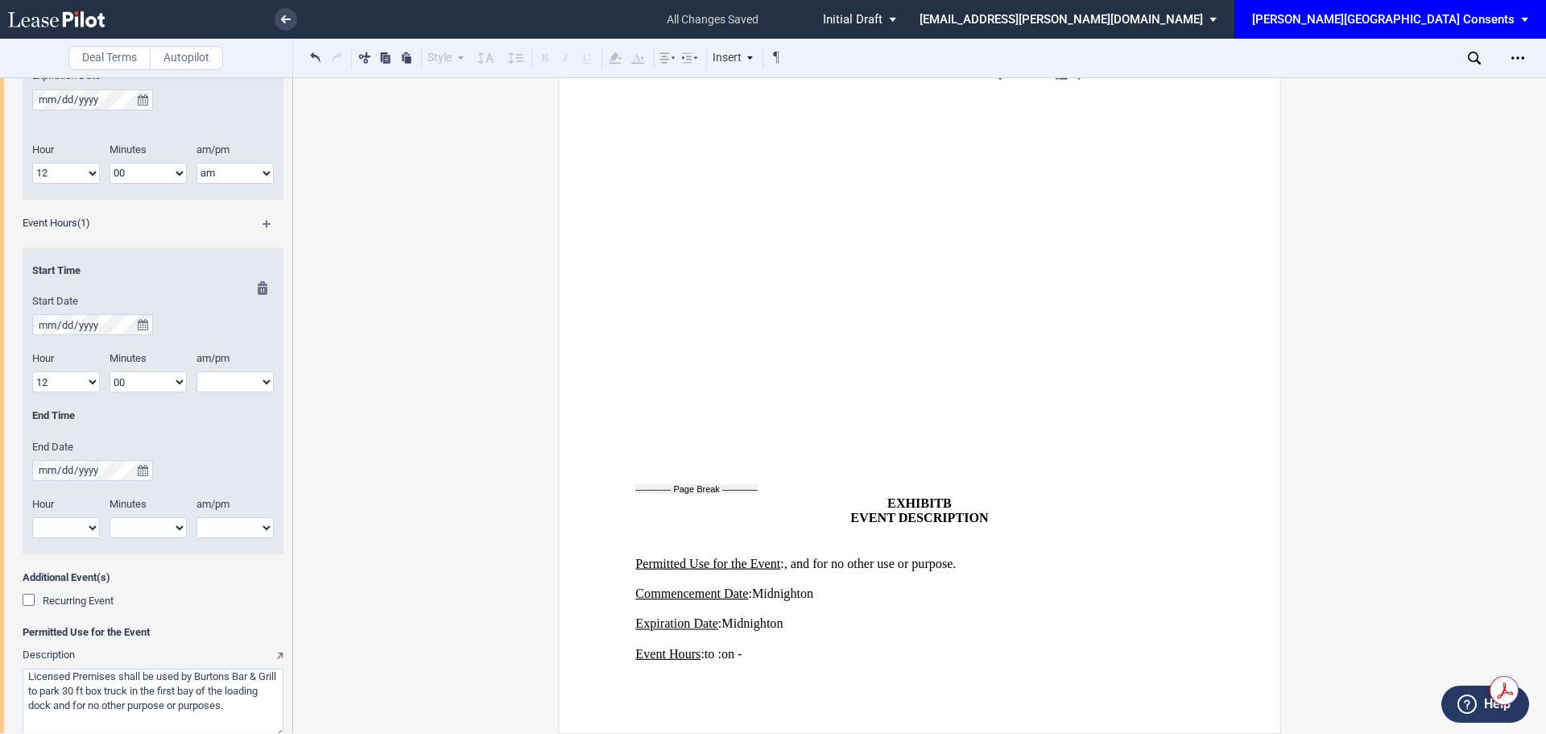
select select "am"
click at [197, 371] on select "am pm" at bounding box center [235, 381] width 77 height 21
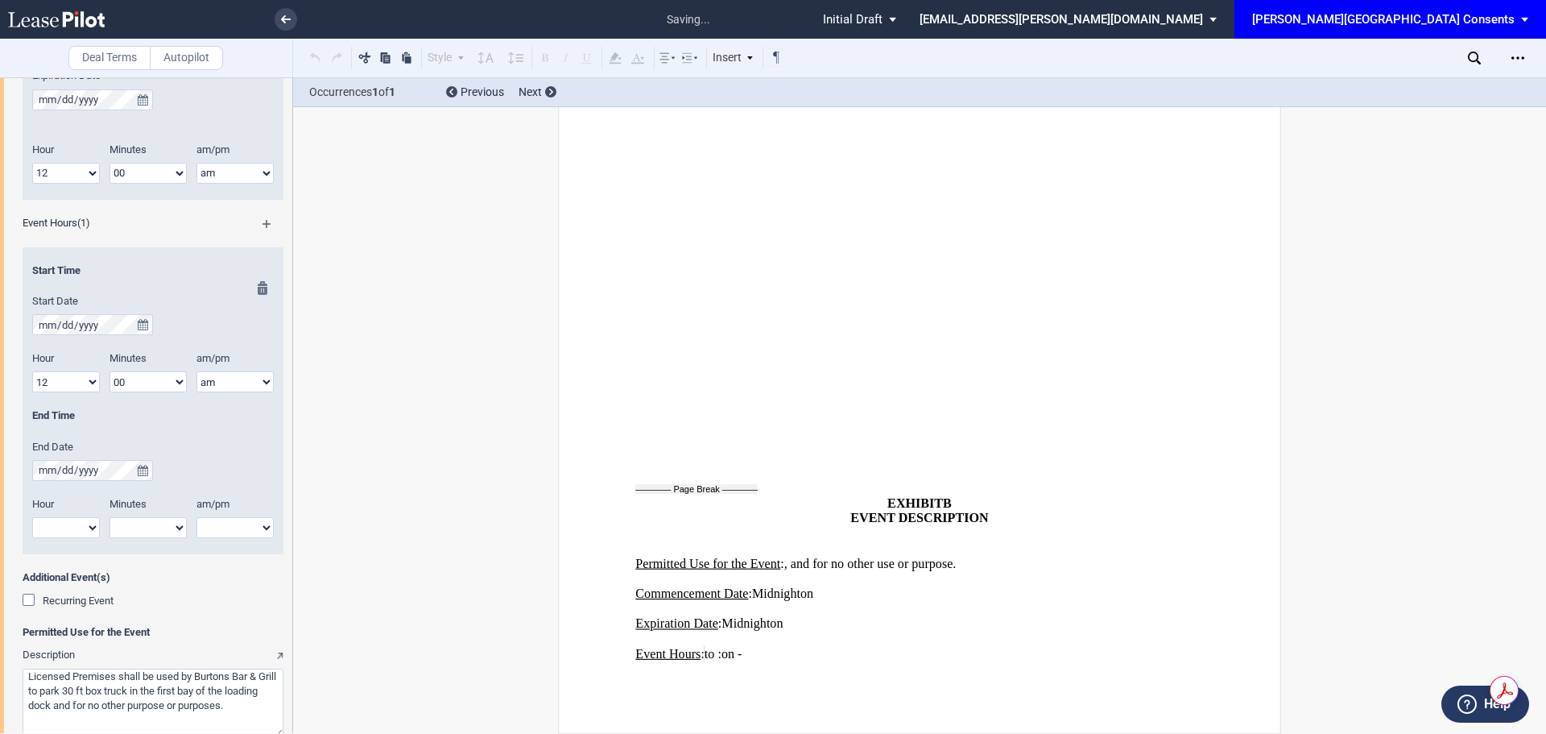
click at [65, 532] on select "1 2 3 4 5 6 7 8 9 10 11 12" at bounding box center [66, 527] width 68 height 21
select select "12"
click at [32, 517] on select "1 2 3 4 5 6 7 8 9 10 11 12" at bounding box center [66, 527] width 68 height 21
click at [261, 519] on div at bounding box center [258, 417] width 20 height 273
click at [260, 528] on div at bounding box center [258, 417] width 20 height 273
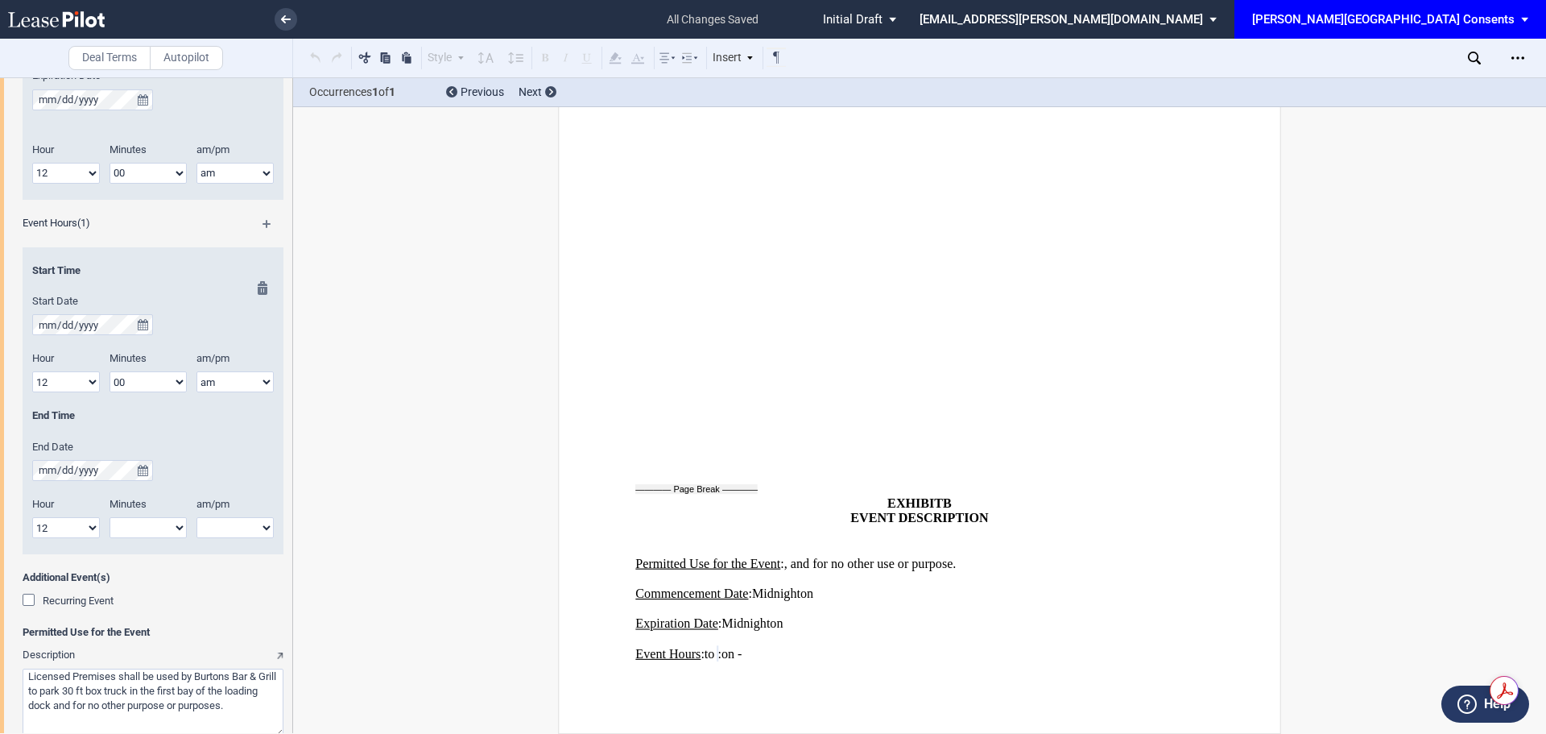
click at [167, 535] on select "00 05 10 15 20 25 30 35 40 45 50 55" at bounding box center [148, 527] width 77 height 21
select select "00"
click at [110, 517] on select "00 05 10 15 20 25 30 35 40 45 50 55" at bounding box center [148, 527] width 77 height 21
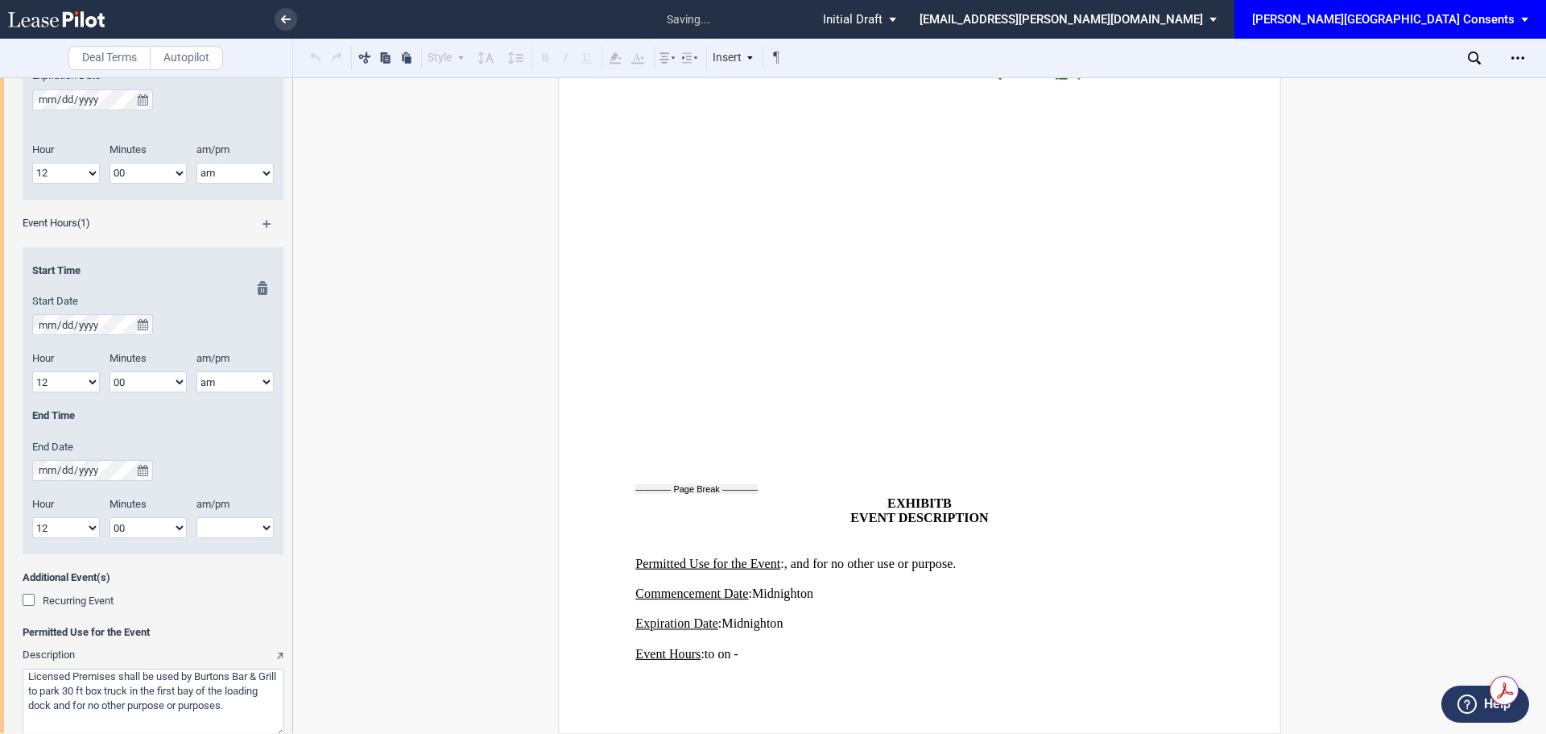
click at [234, 522] on select "am pm" at bounding box center [235, 527] width 77 height 21
click at [197, 517] on select "am pm" at bounding box center [235, 527] width 77 height 21
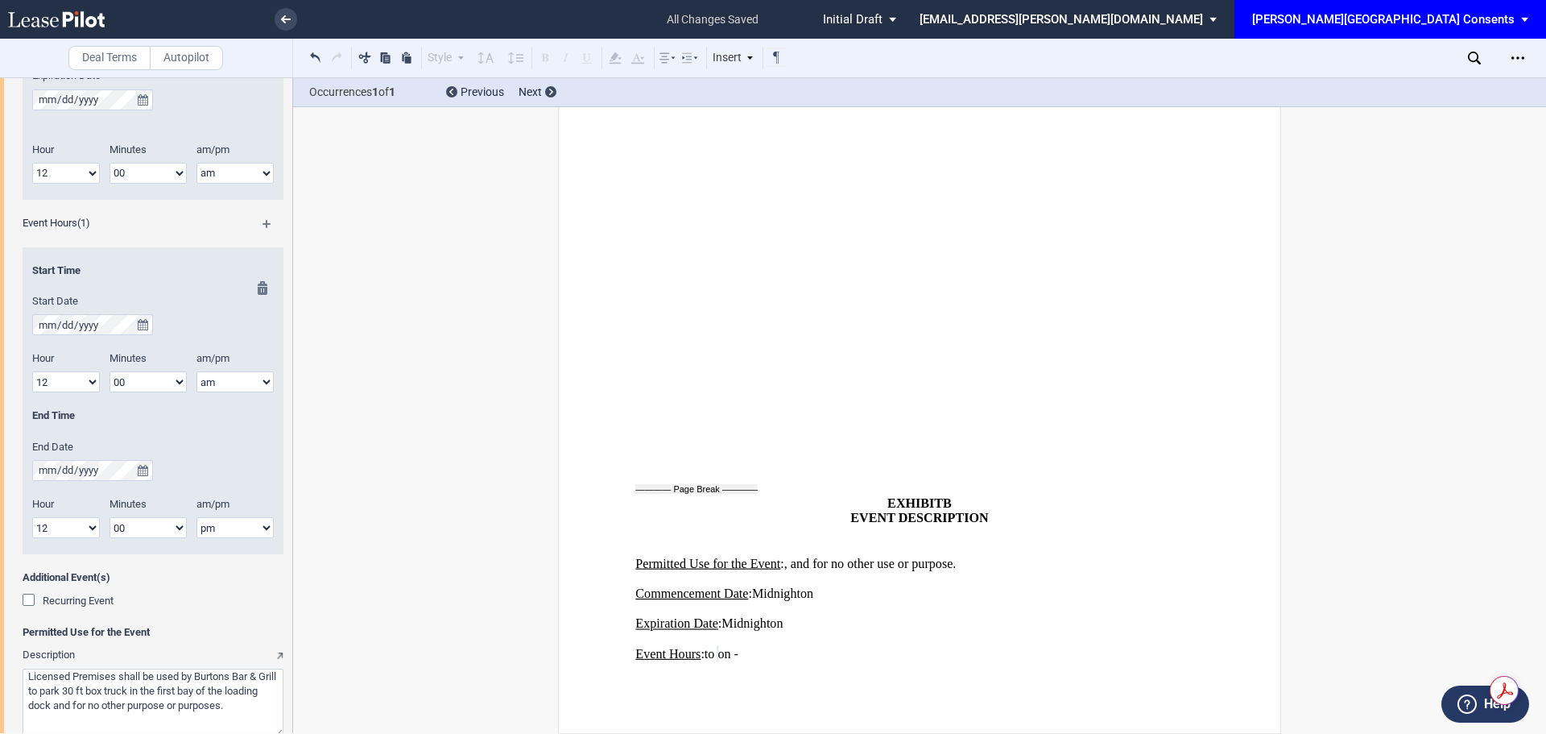
click at [228, 521] on select "am pm" at bounding box center [235, 527] width 77 height 21
select select "am"
click at [197, 517] on select "am pm" at bounding box center [235, 527] width 77 height 21
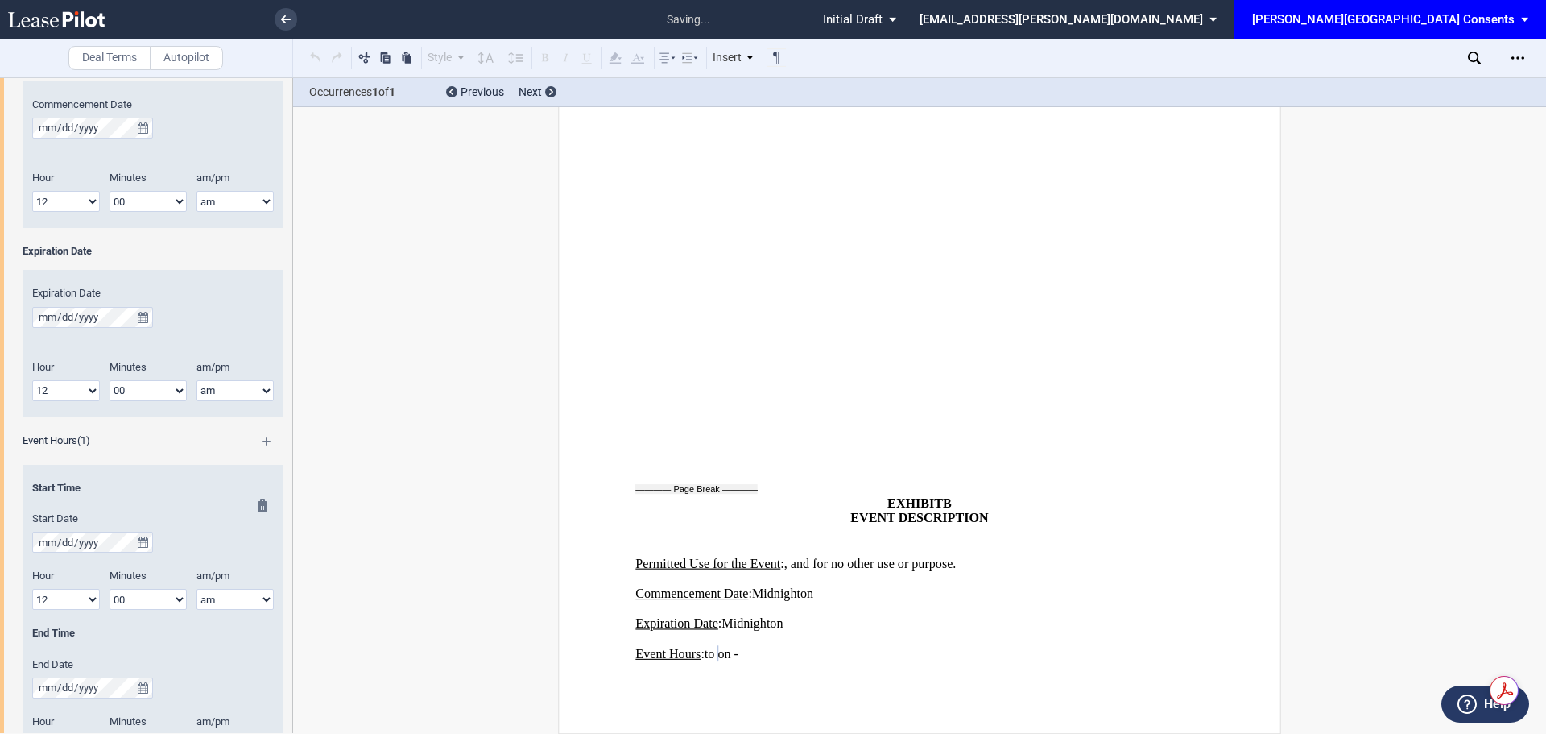
scroll to position [0, 0]
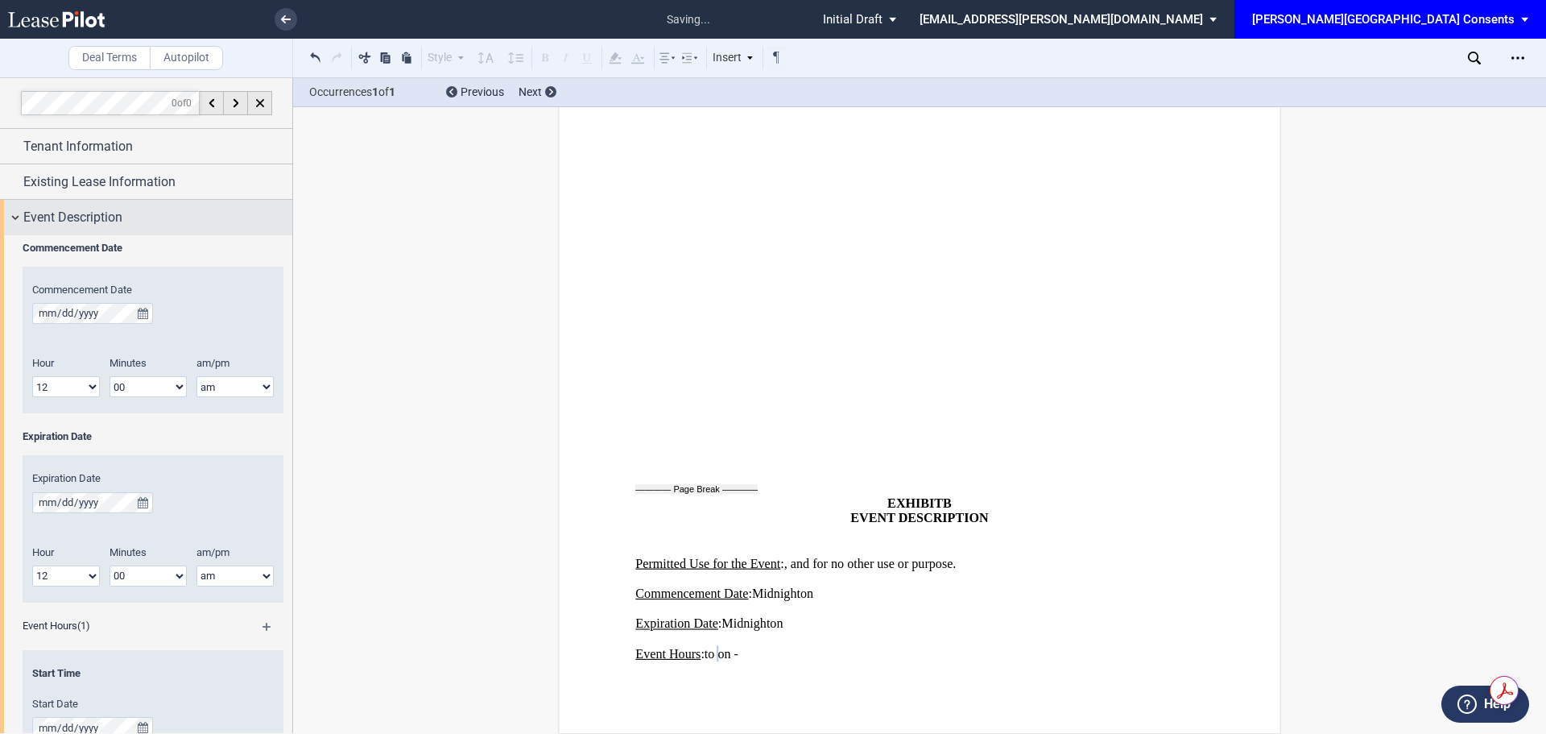
click at [14, 210] on div "Event Description" at bounding box center [146, 217] width 292 height 35
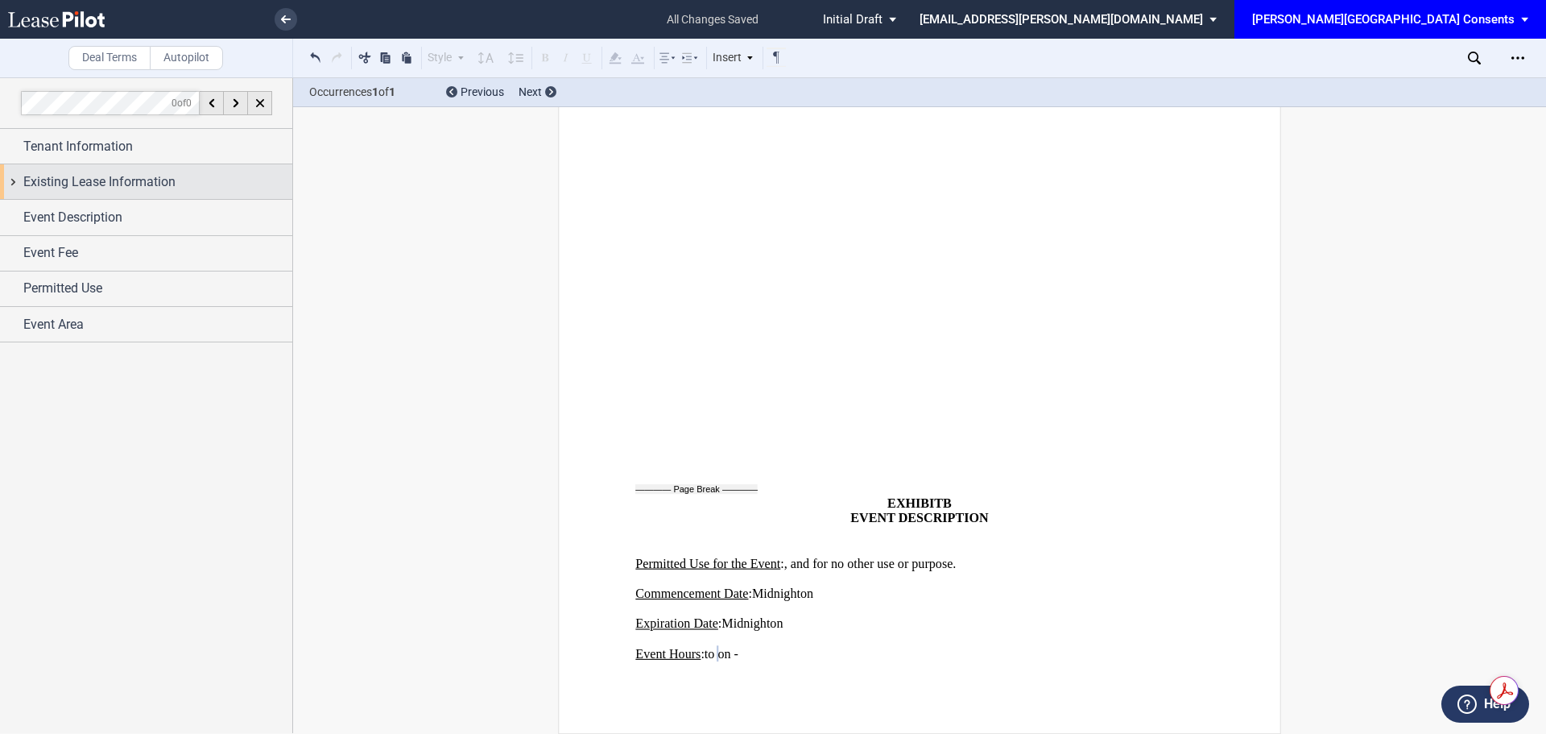
click at [98, 176] on span "Existing Lease Information" at bounding box center [99, 181] width 152 height 19
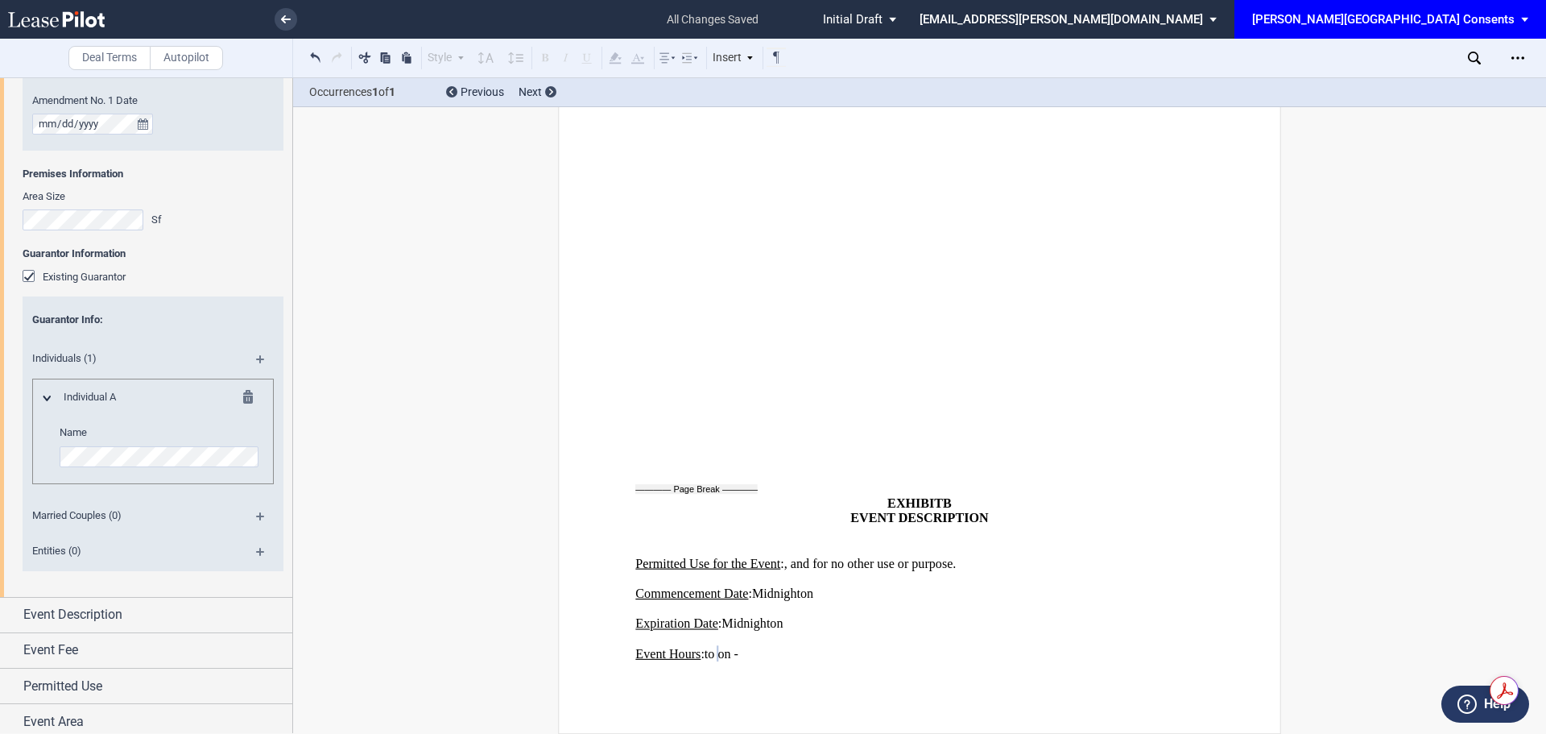
scroll to position [410, 0]
click at [244, 544] on div "Entities (0)" at bounding box center [153, 546] width 261 height 35
click at [250, 542] on div "Entities (0)" at bounding box center [153, 546] width 261 height 35
click at [263, 550] on md-icon at bounding box center [267, 550] width 22 height 19
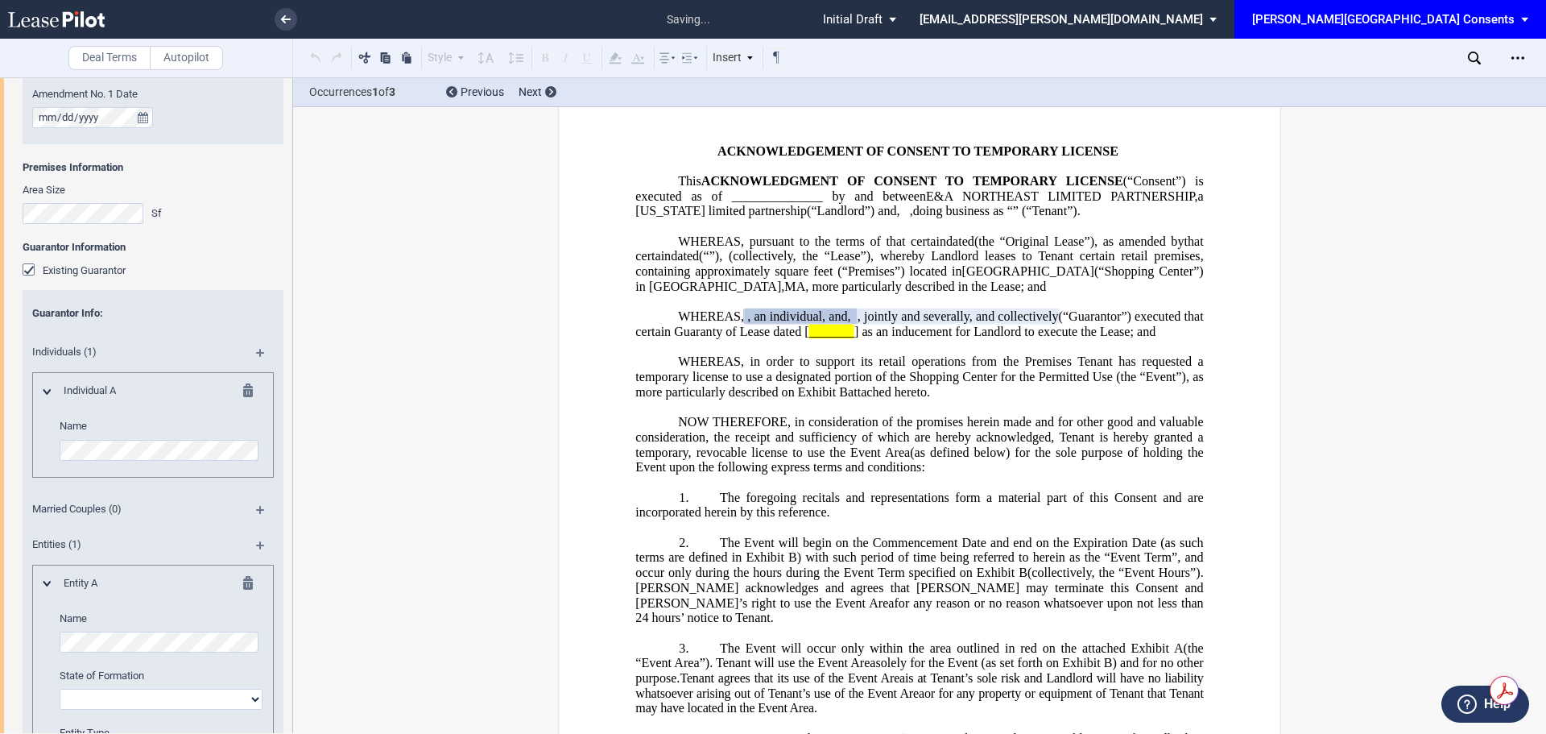
scroll to position [50, 0]
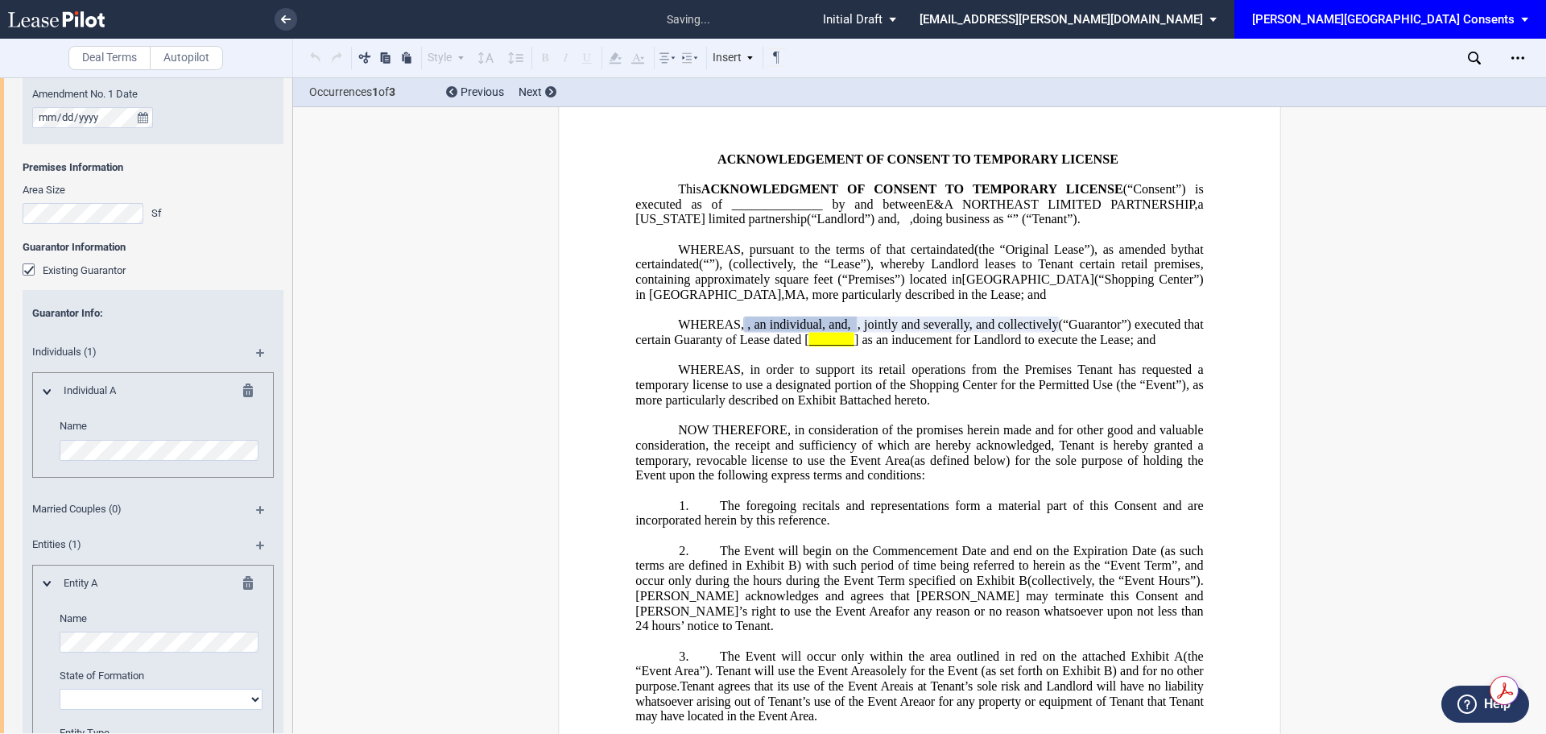
click at [243, 392] on md-icon at bounding box center [252, 392] width 19 height 19
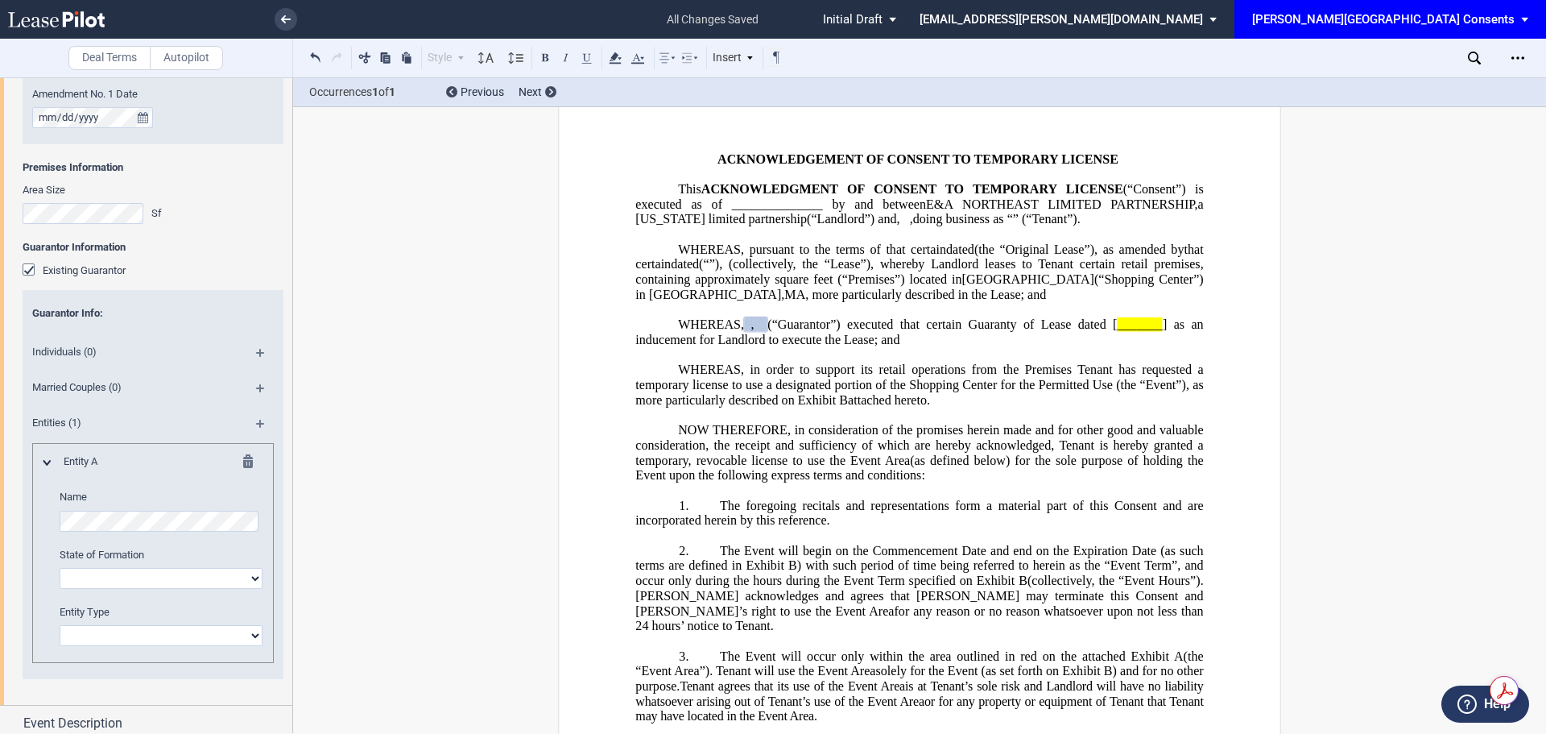
click at [238, 589] on div "Name State of Formation Alabama Alaska Arizona Arkansas California Colorado Con…" at bounding box center [161, 568] width 203 height 156
click at [240, 585] on select "Alabama Alaska Arizona Arkansas California Colorado Connecticut Delaware Distri…" at bounding box center [161, 578] width 203 height 21
select select "Delaware"
click at [60, 568] on select "Alabama Alaska Arizona Arkansas California Colorado Connecticut Delaware Distri…" at bounding box center [161, 578] width 203 height 21
click at [161, 635] on select "Corporation Limited Liability Company General Partnership Limited Partnership O…" at bounding box center [161, 635] width 203 height 21
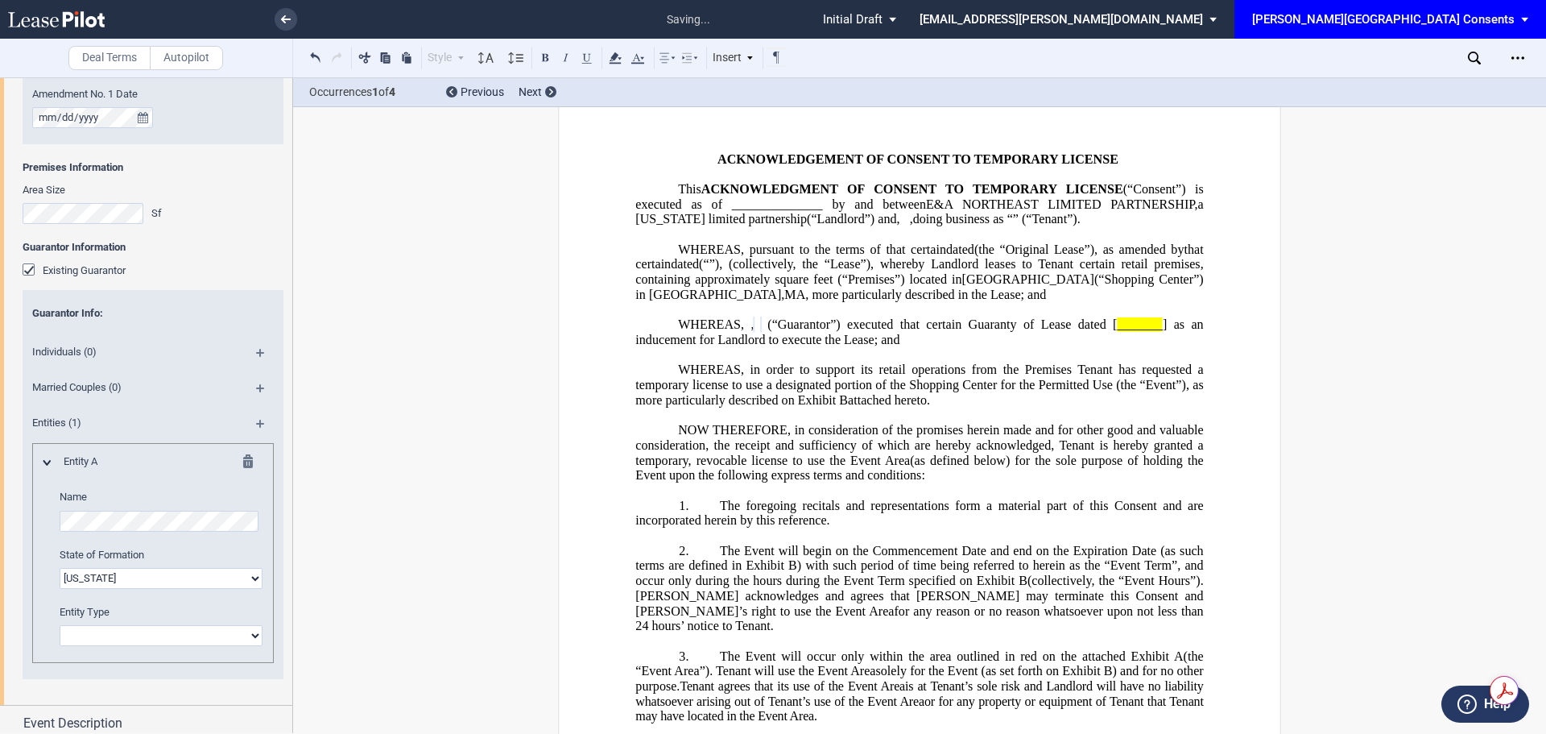
select select "limited liability company"
click at [60, 625] on select "Corporation Limited Liability Company General Partnership Limited Partnership O…" at bounding box center [161, 635] width 203 height 21
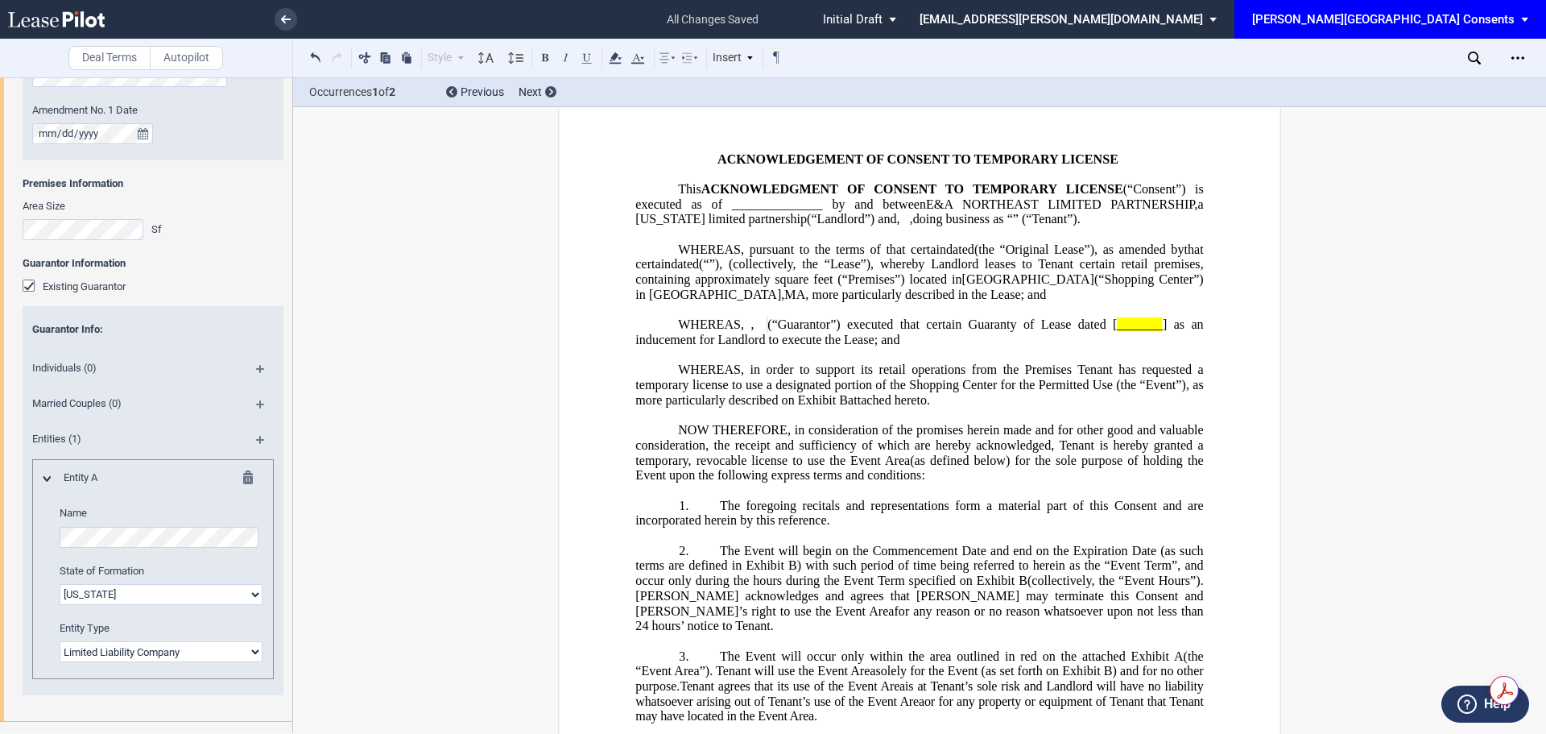
scroll to position [403, 0]
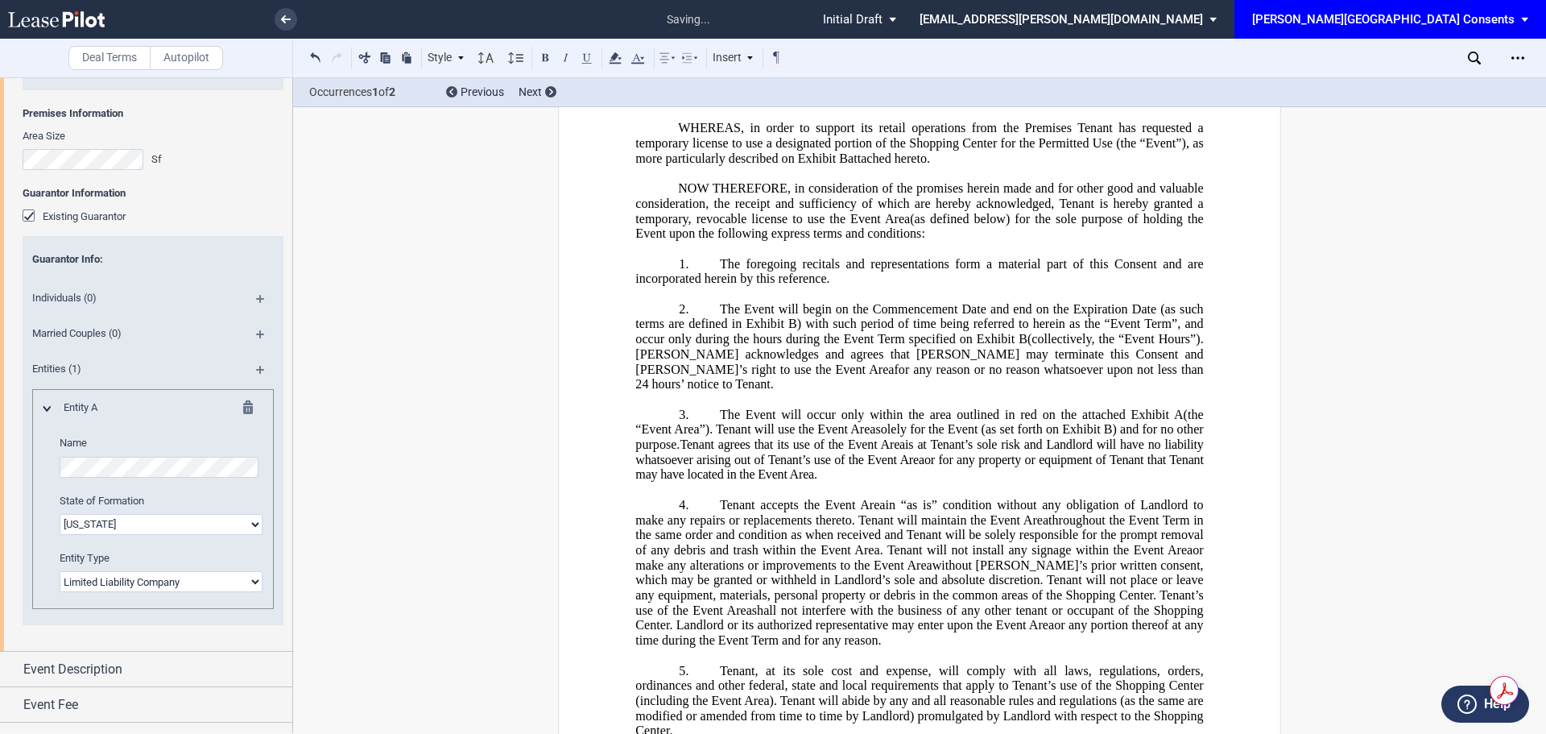
scroll to position [525, 0]
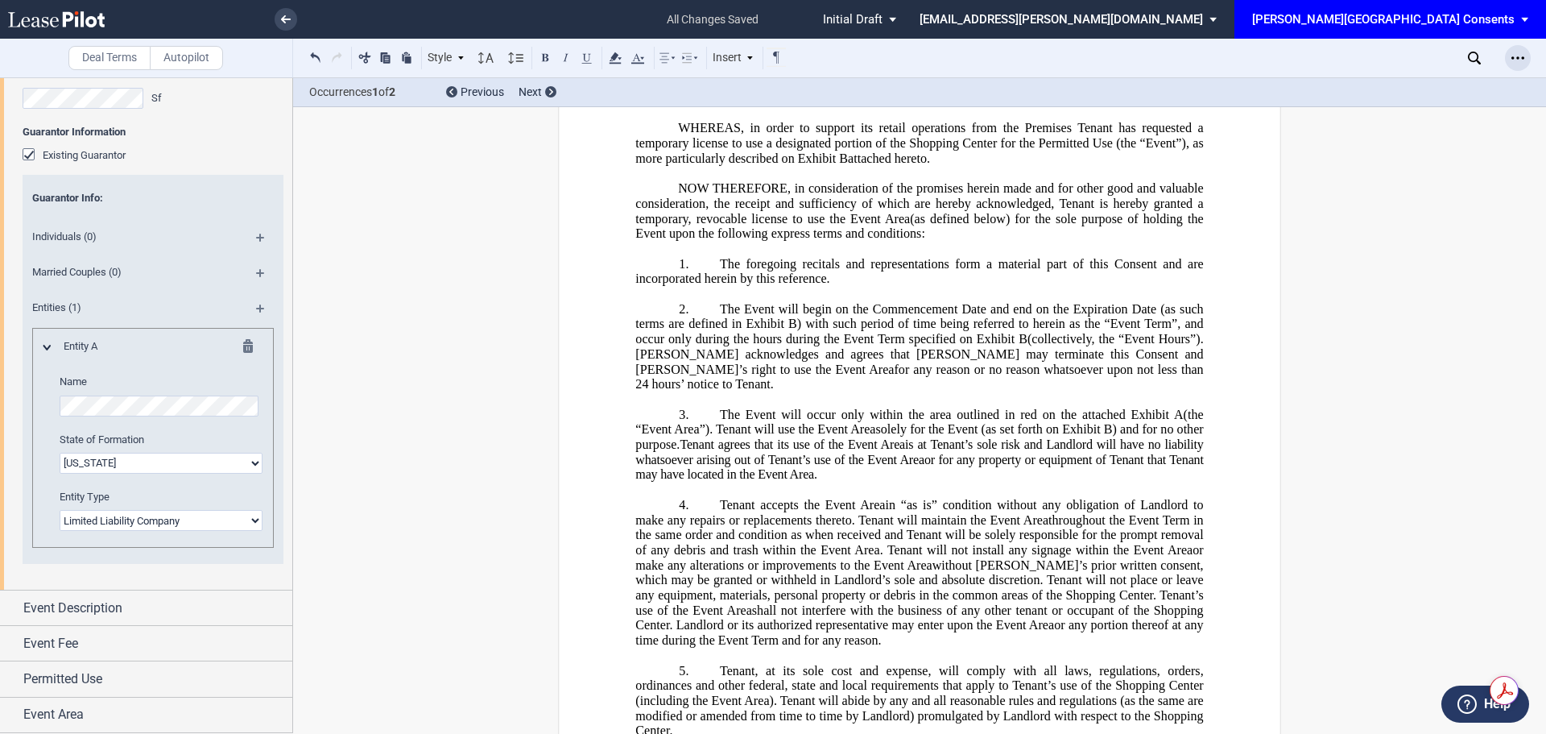
click at [1515, 63] on icon "Open Lease options menu" at bounding box center [1518, 58] width 13 height 13
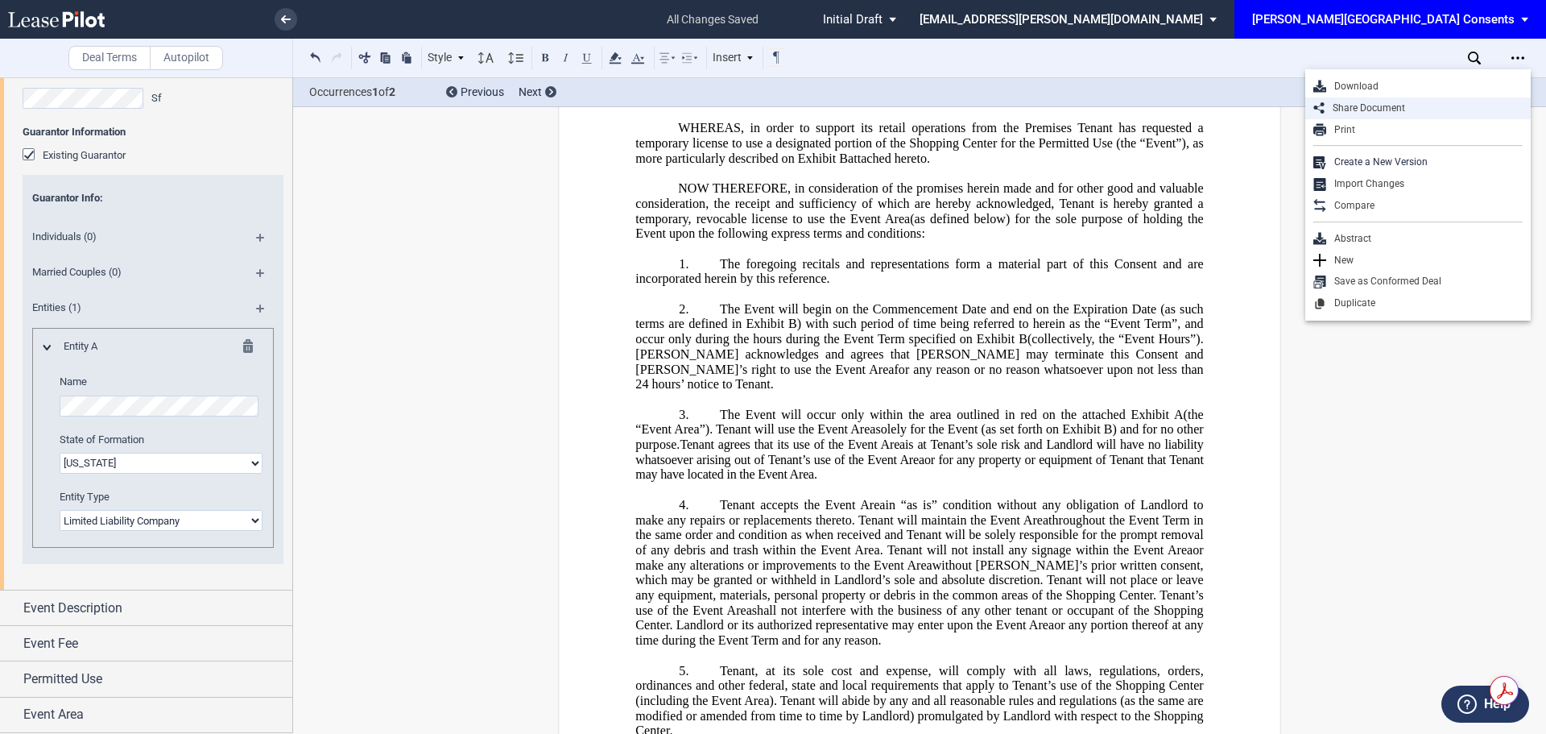
click at [1397, 102] on div "Share Document" at bounding box center [1424, 108] width 198 height 14
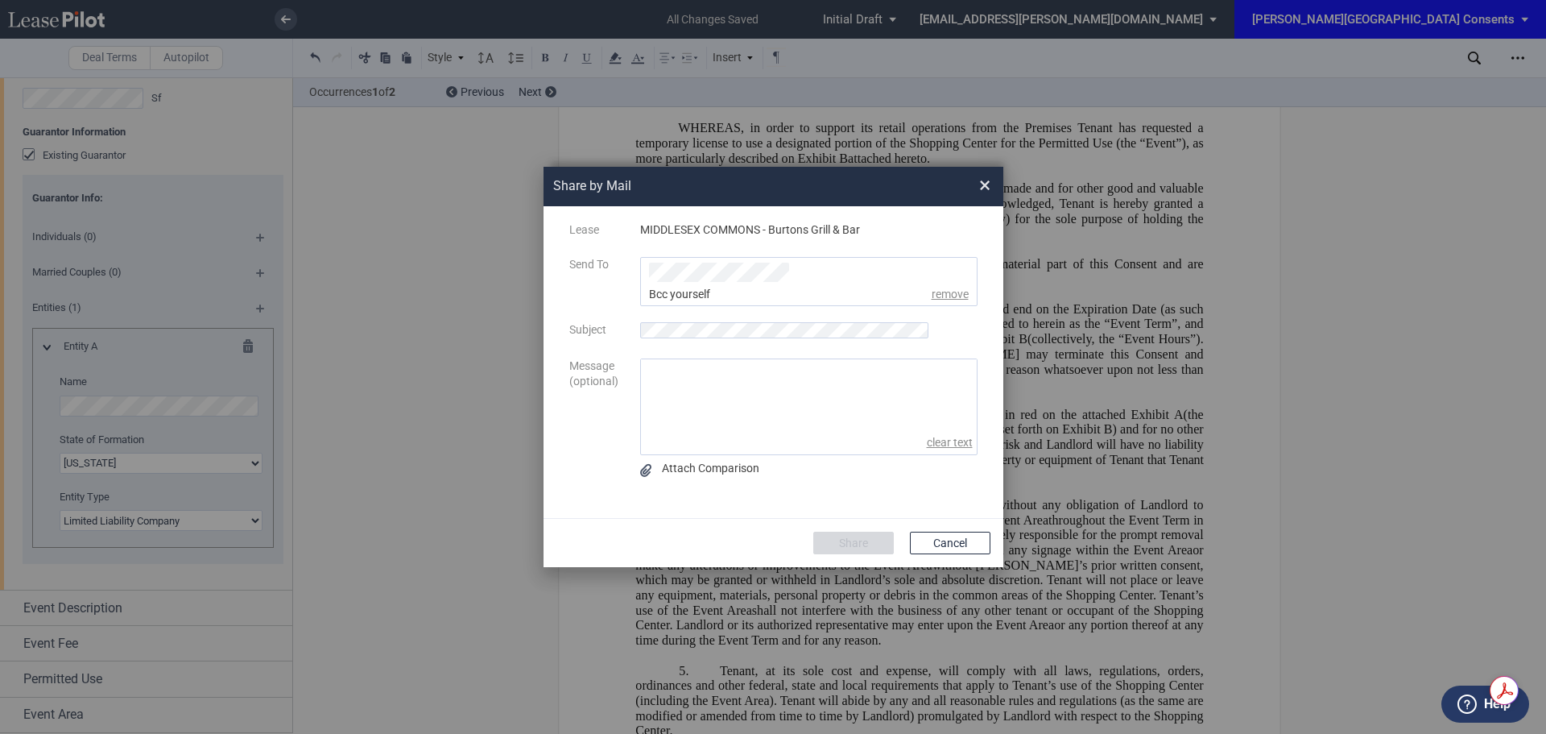
click at [826, 265] on ul "Share by ..." at bounding box center [808, 281] width 337 height 49
click at [738, 297] on div "msteeb@edens.com" at bounding box center [706, 308] width 112 height 53
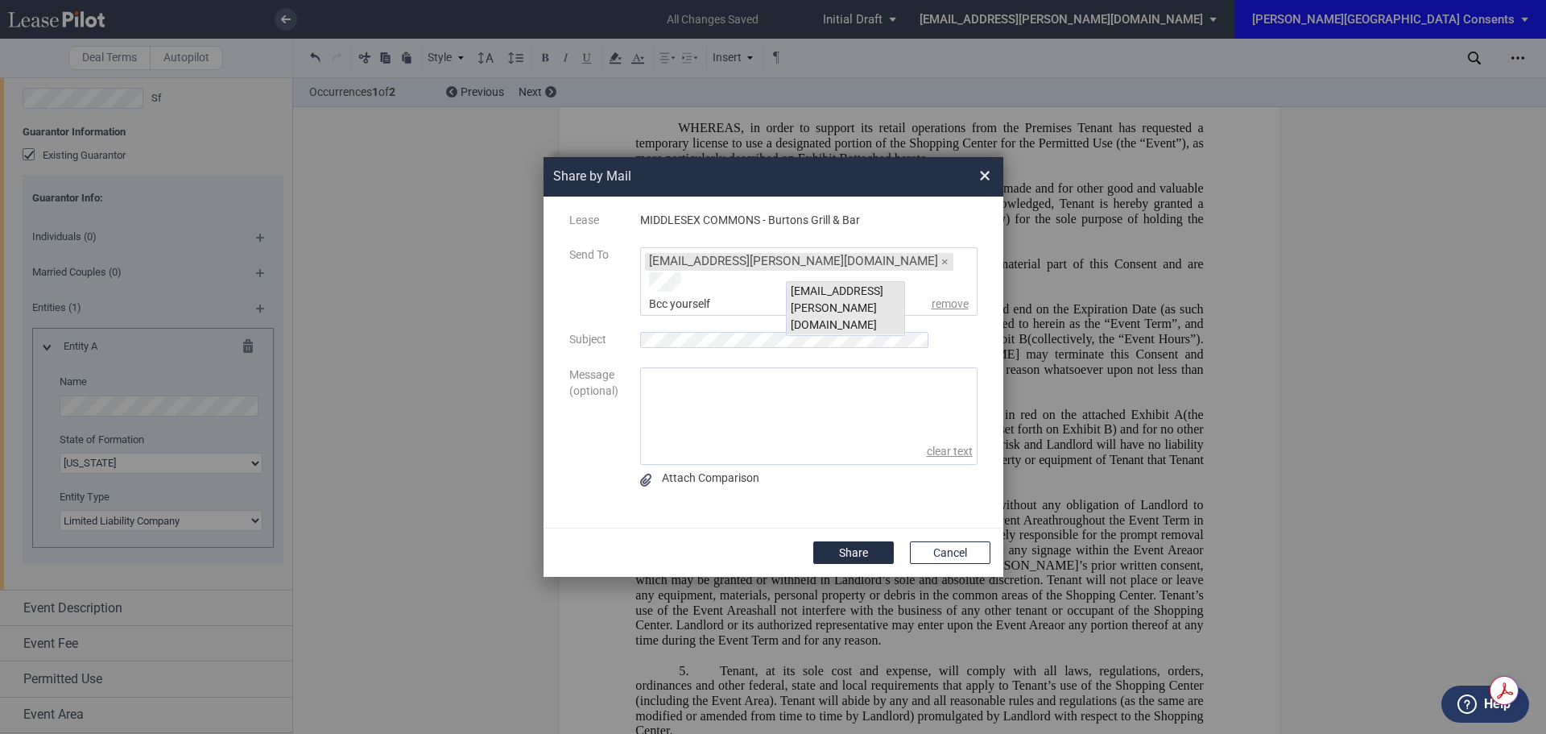
click at [863, 289] on div "kgilbride@edens.com" at bounding box center [846, 308] width 118 height 53
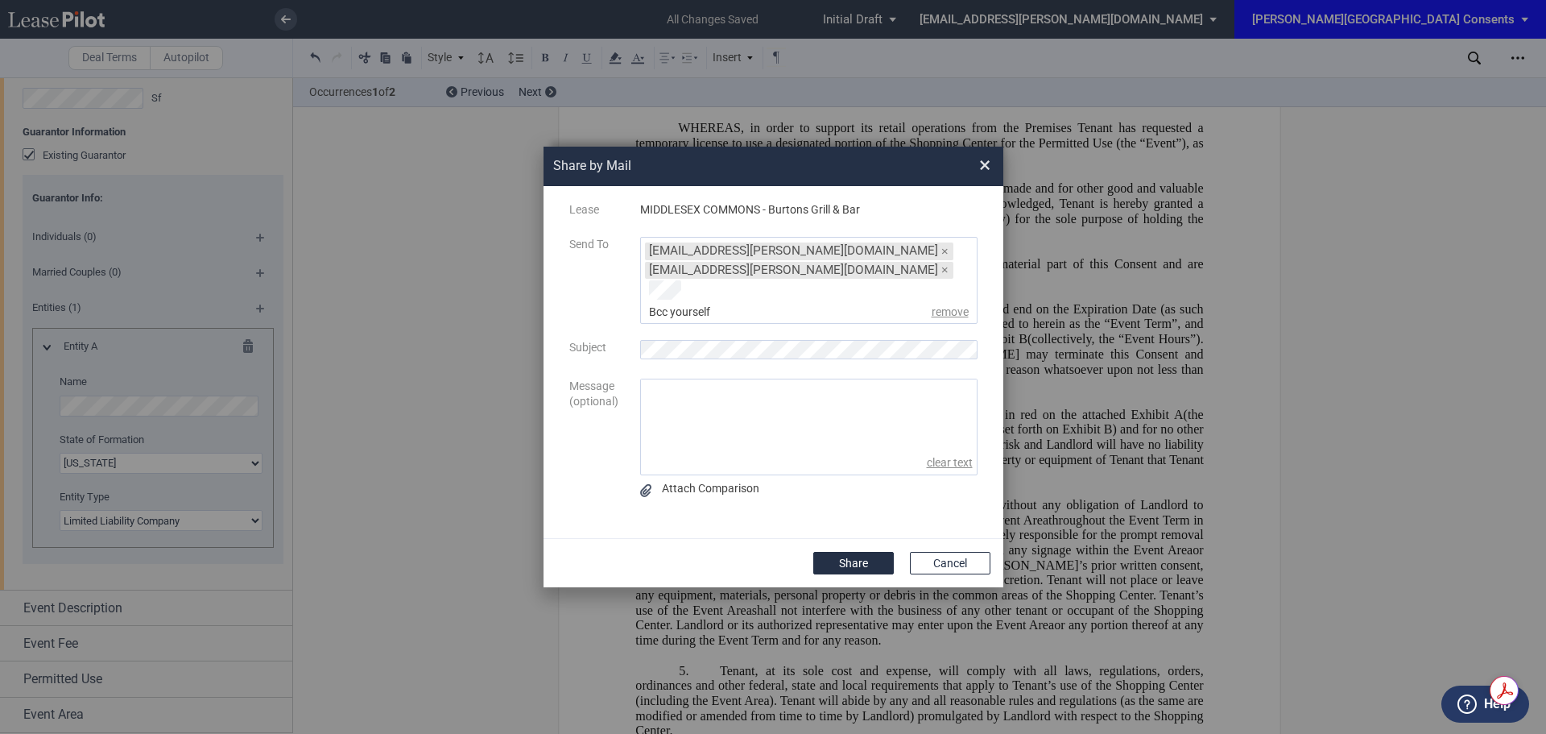
click at [772, 391] on textarea "message" at bounding box center [809, 415] width 336 height 72
type textarea "Good morning Malinda, I hope you are well. Can you please review when you get a…"
click at [851, 557] on button "Share" at bounding box center [853, 563] width 81 height 23
